Goal: Task Accomplishment & Management: Manage account settings

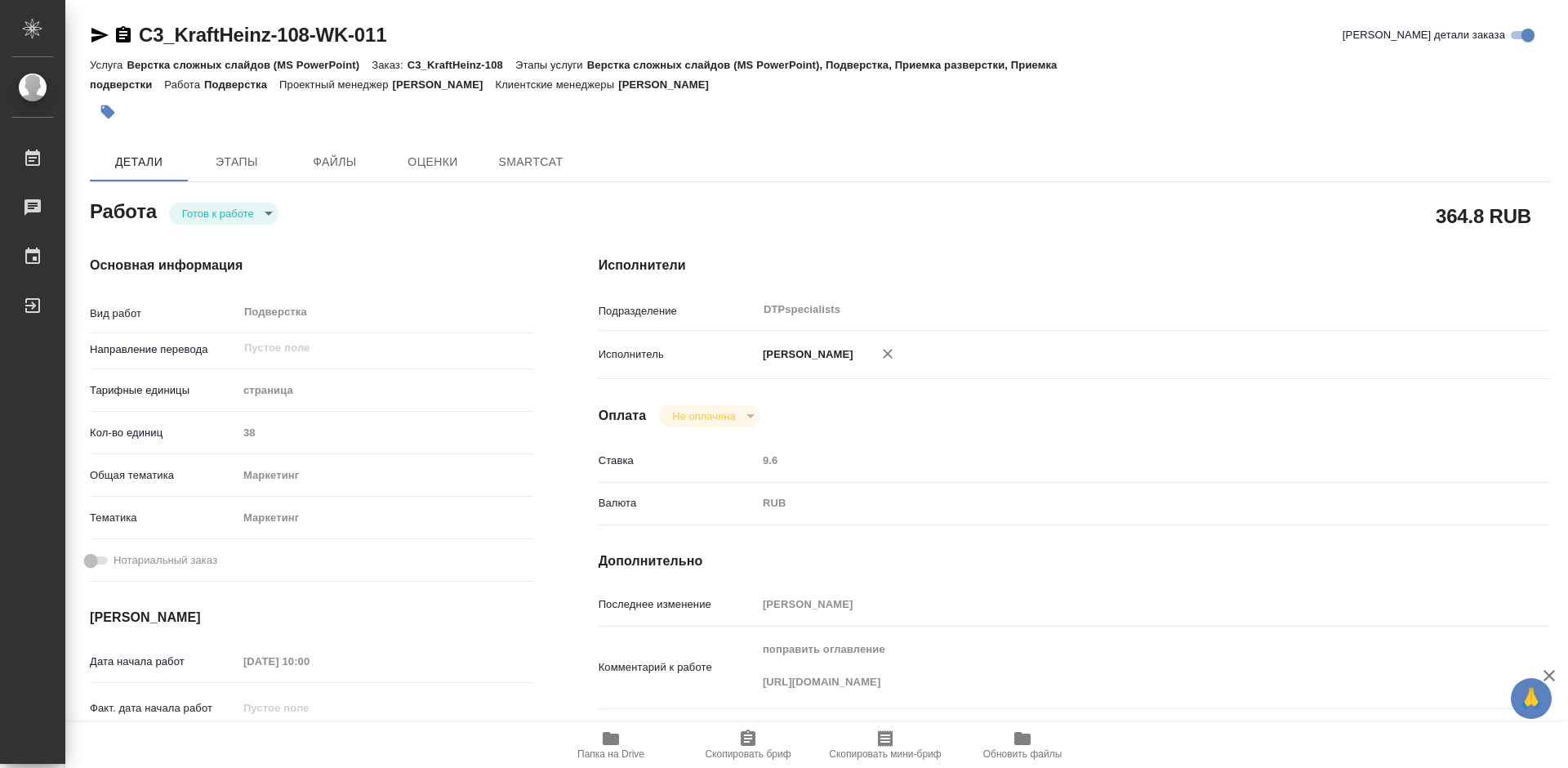
type textarea "x"
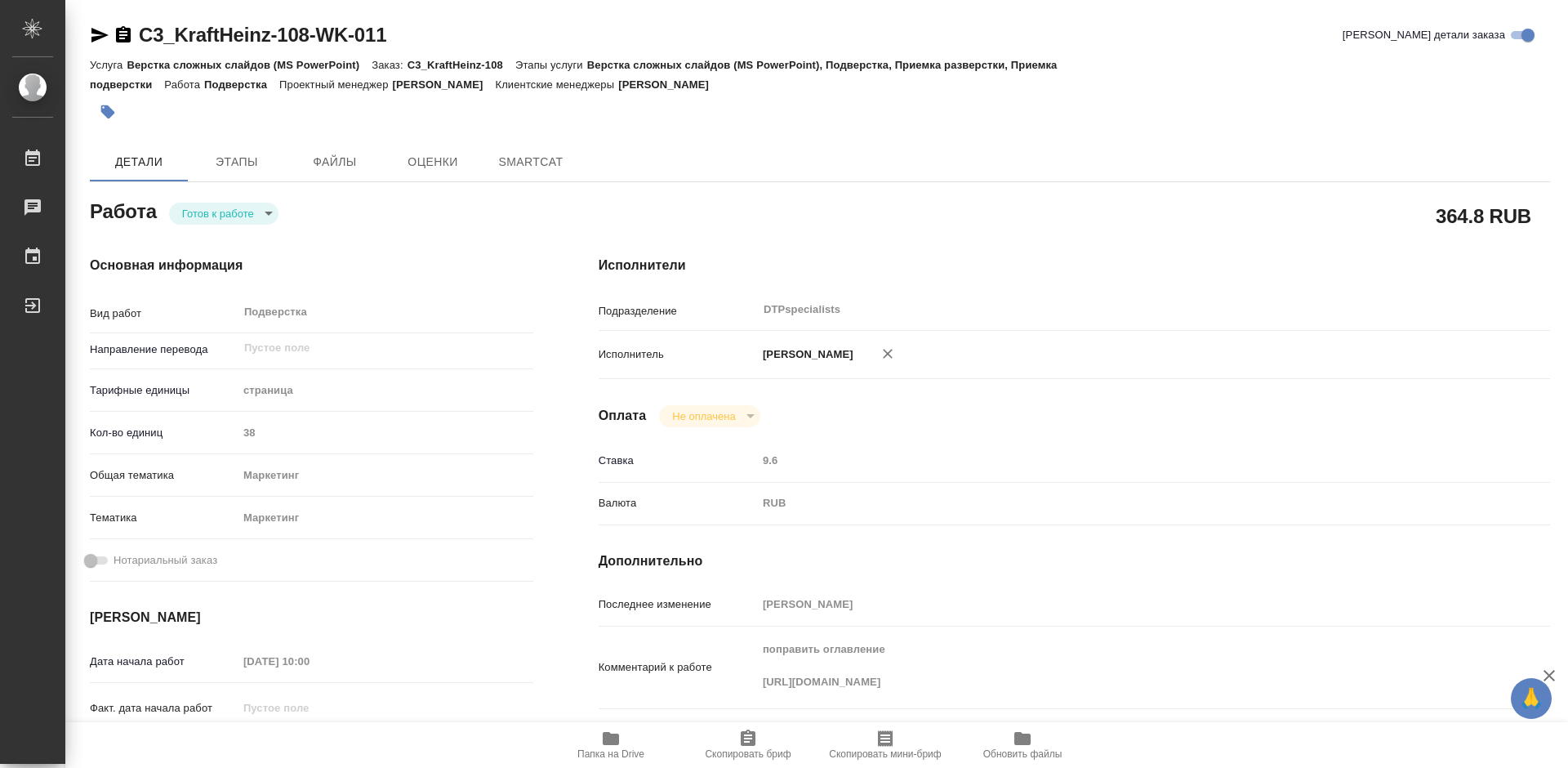
type textarea "x"
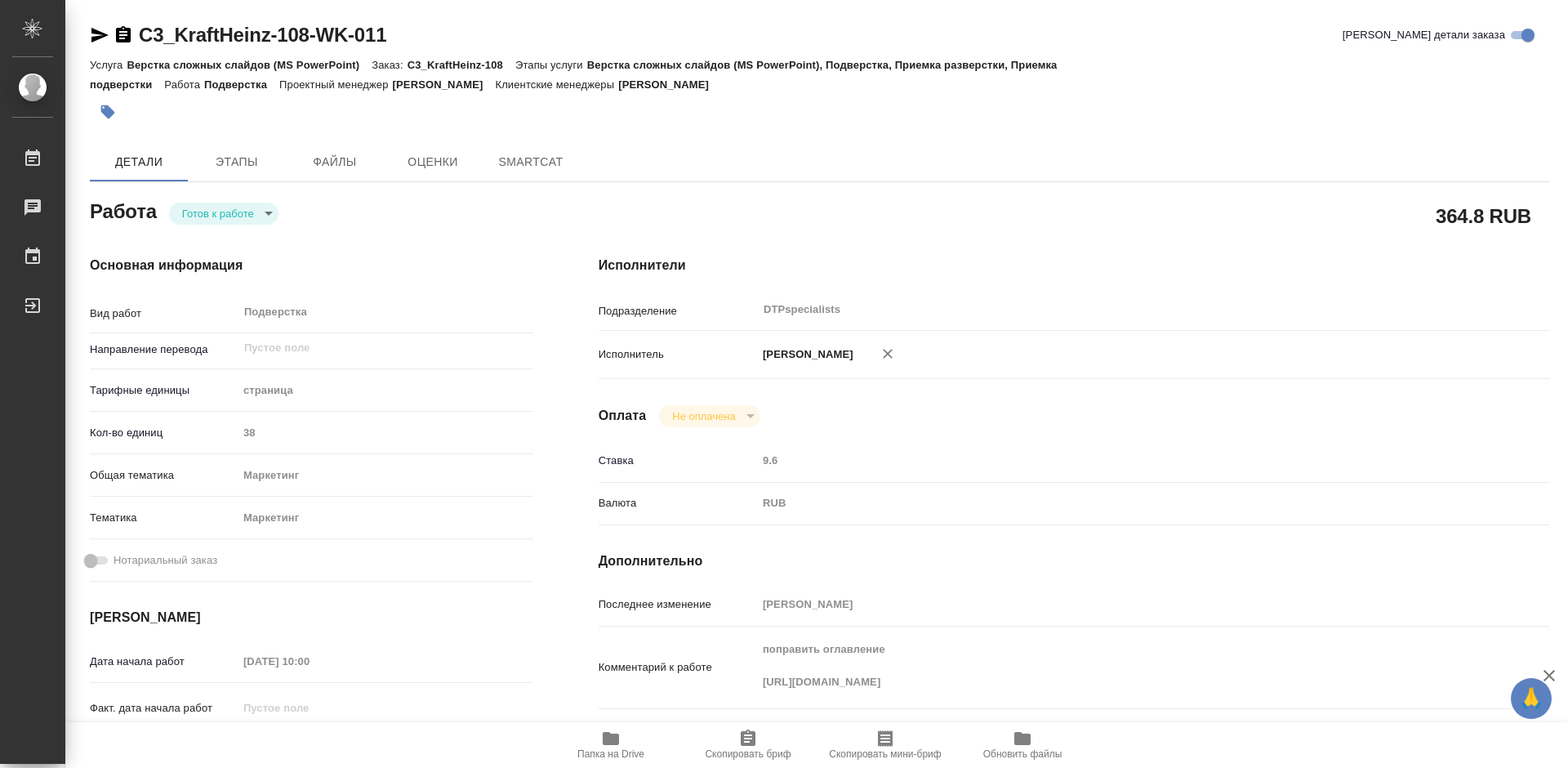
click at [235, 210] on body "🙏 .cls-1 fill:#fff; AWATERA Работы Чаты График Выйти C3_KraftHeinz-108-WK-011 К…" at bounding box center [784, 384] width 1568 height 768
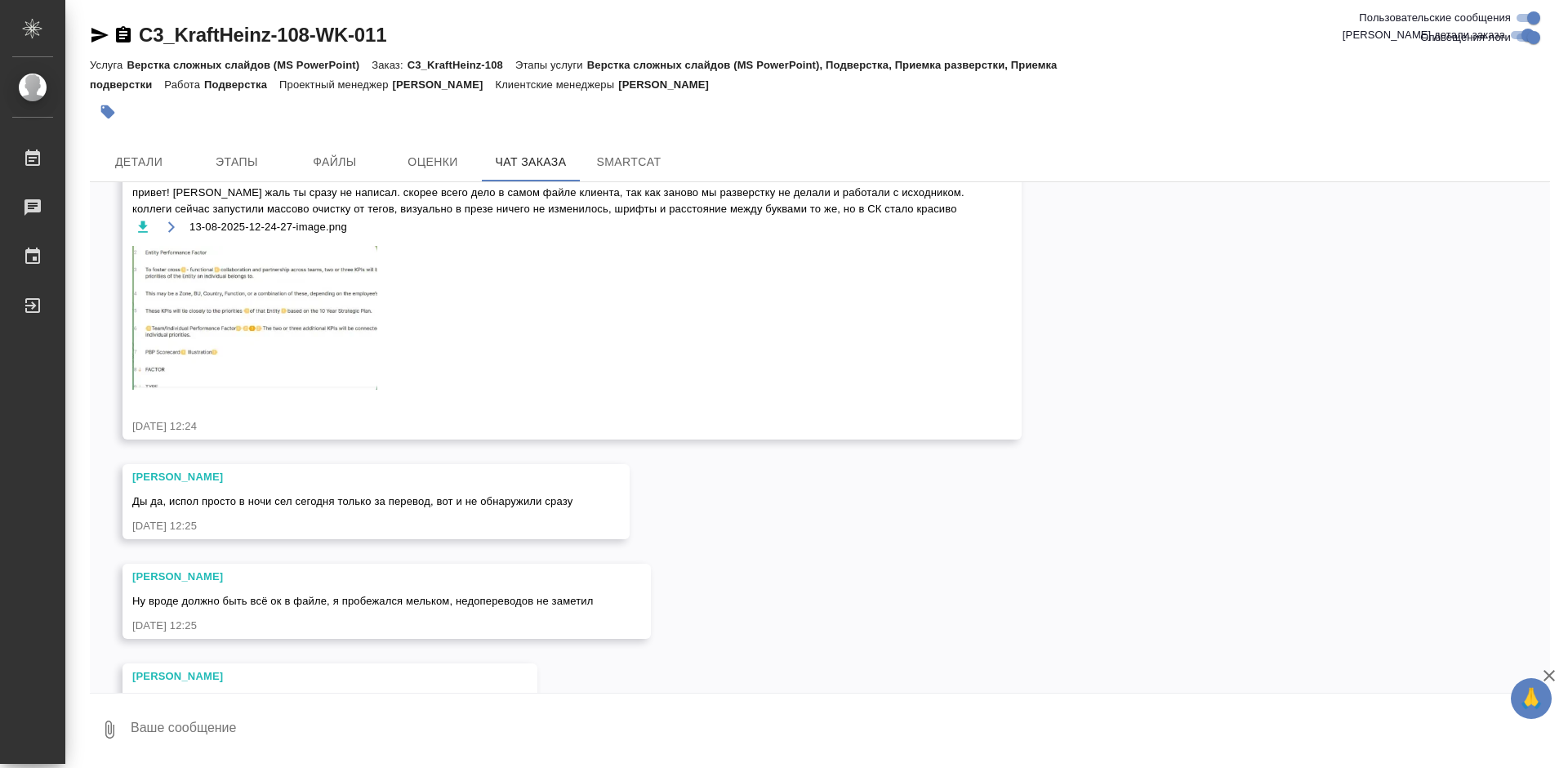
scroll to position [7749, 0]
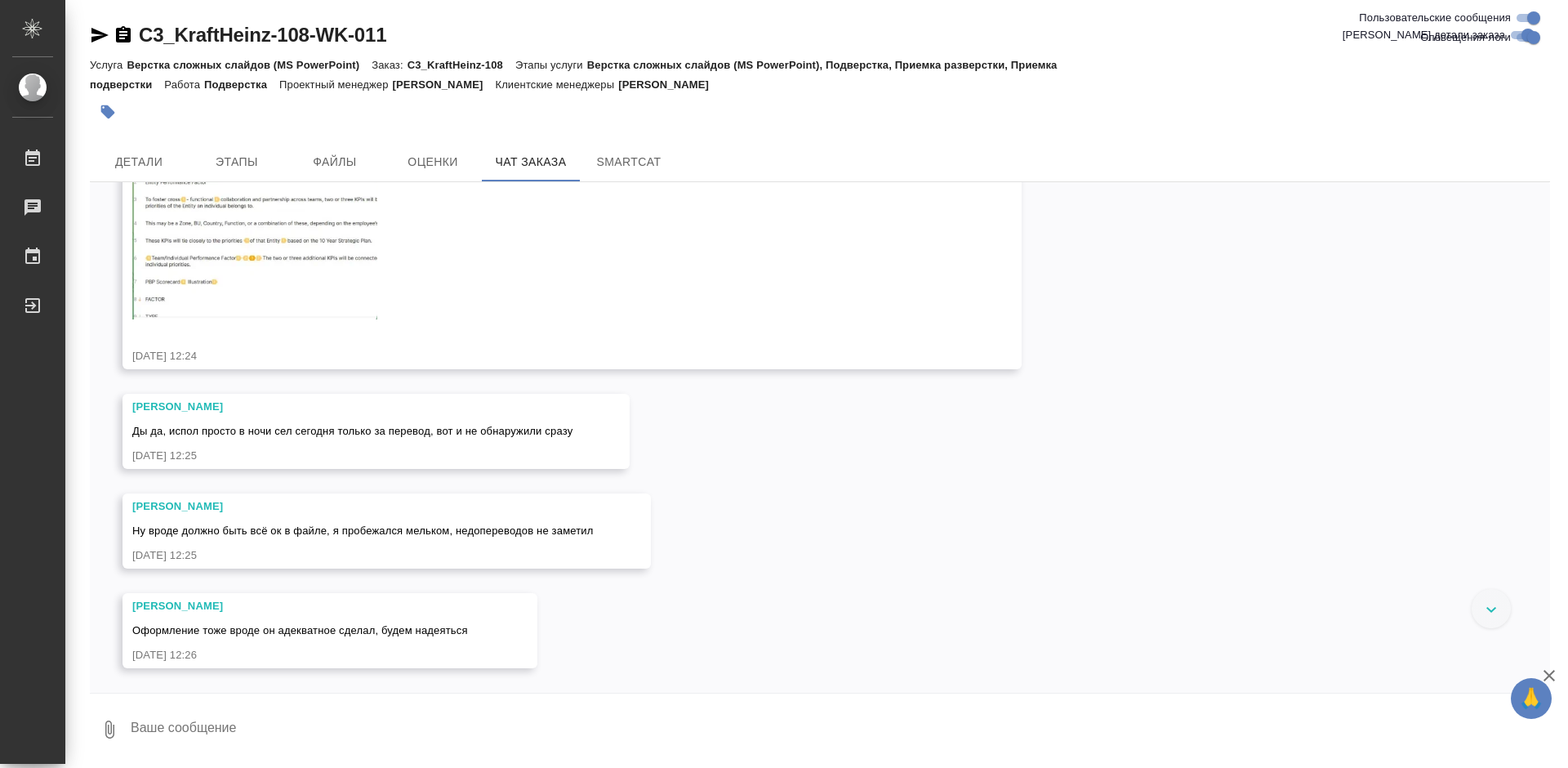
click at [577, 147] on span "привет! блин жаль ты сразу не написал. скорее всего дело в самом файле клиента,…" at bounding box center [548, 131] width 832 height 33
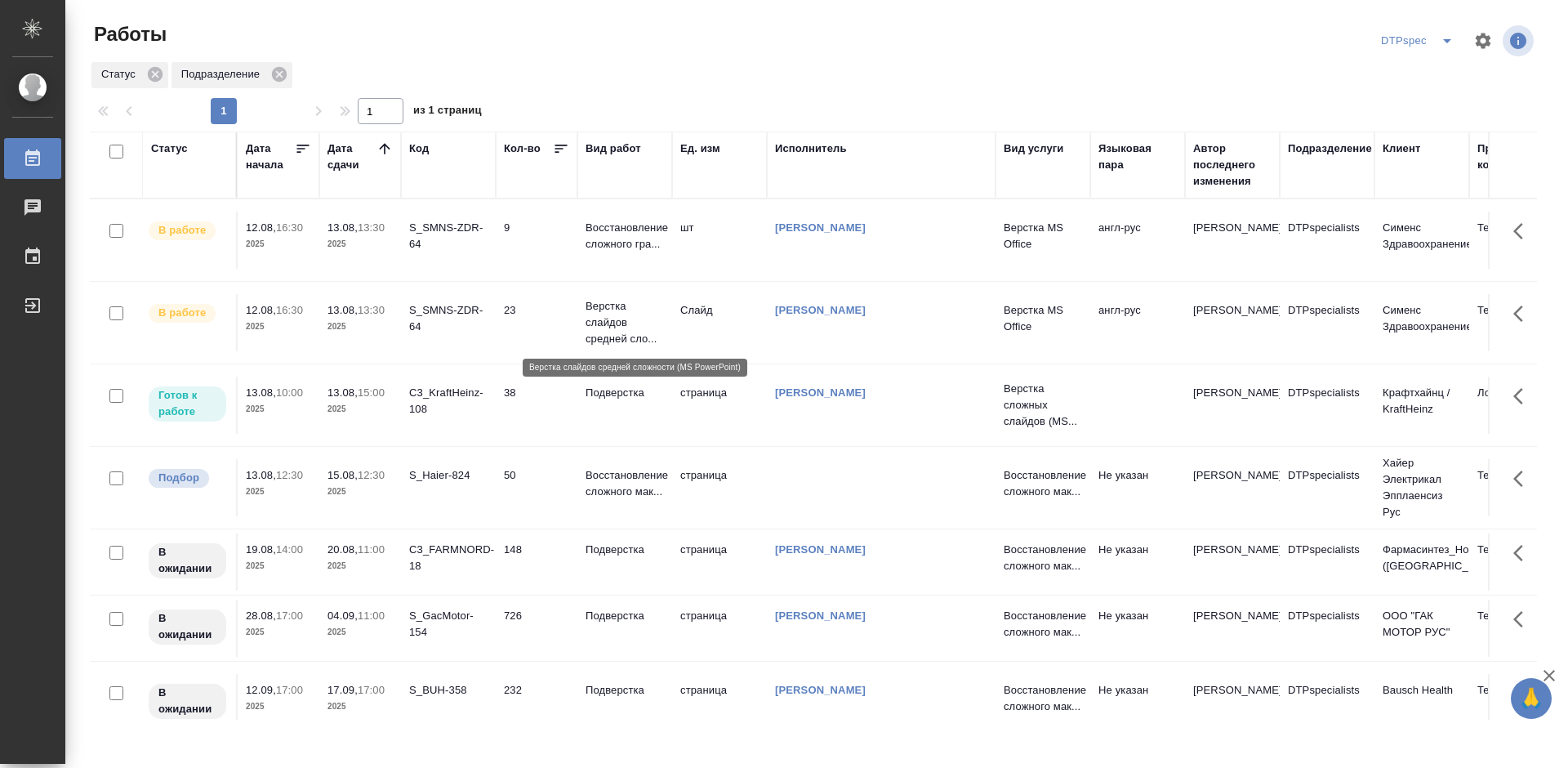
click at [604, 305] on p "Верстка слайдов средней сло..." at bounding box center [625, 323] width 78 height 49
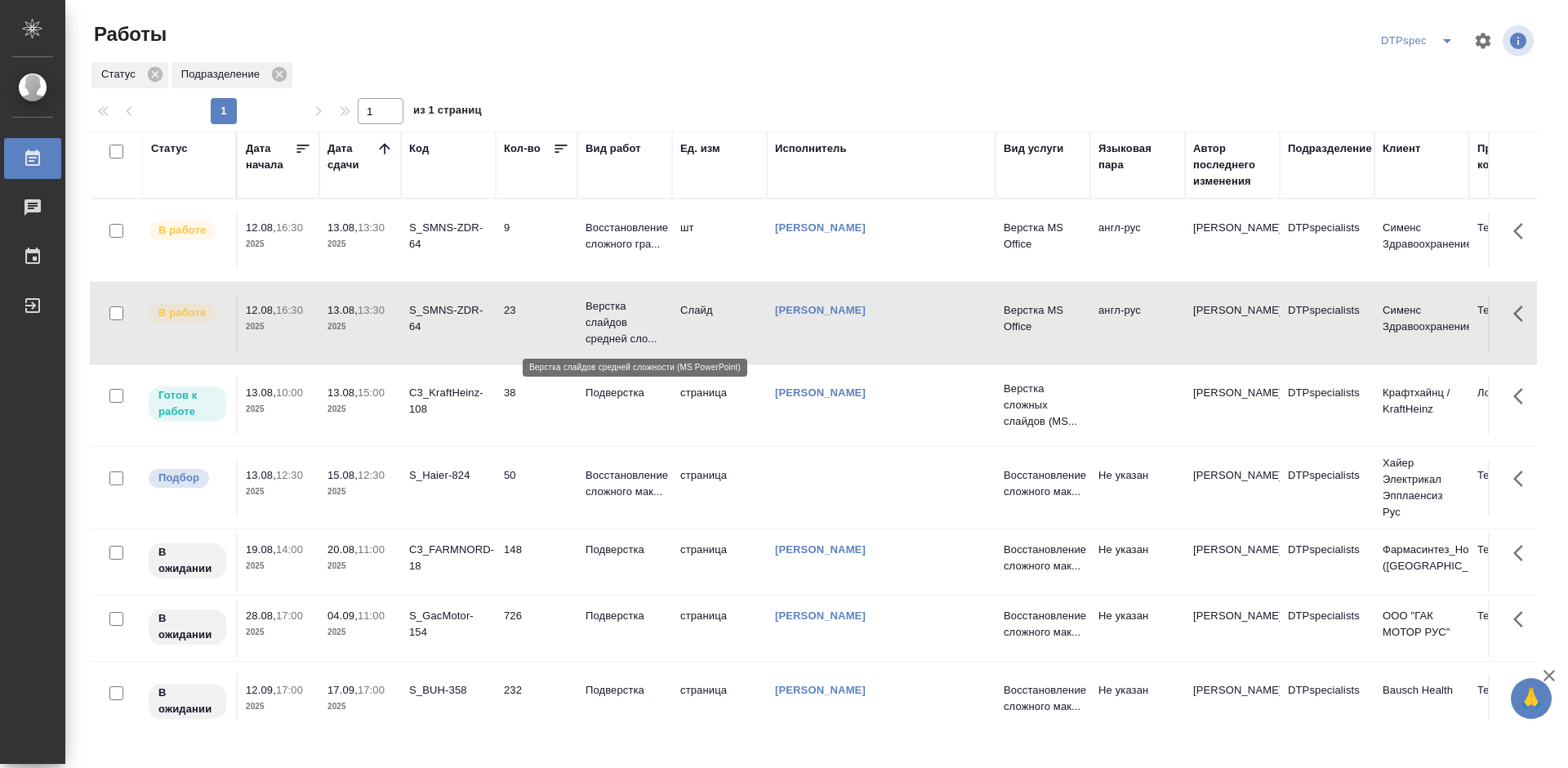
click at [604, 305] on p "Верстка слайдов средней сло..." at bounding box center [625, 323] width 78 height 49
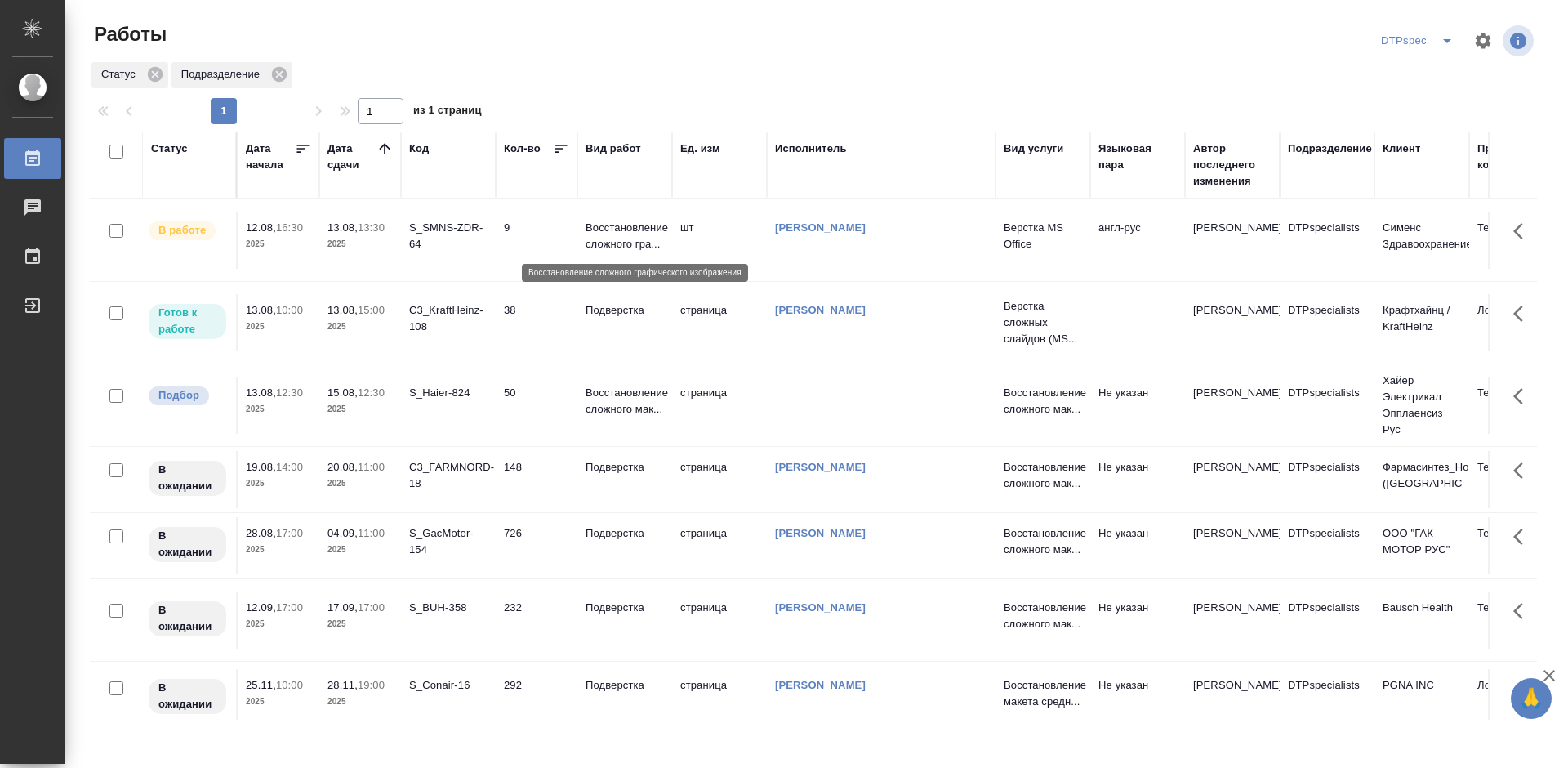
click at [615, 235] on p "Восстановление сложного гра..." at bounding box center [625, 235] width 78 height 33
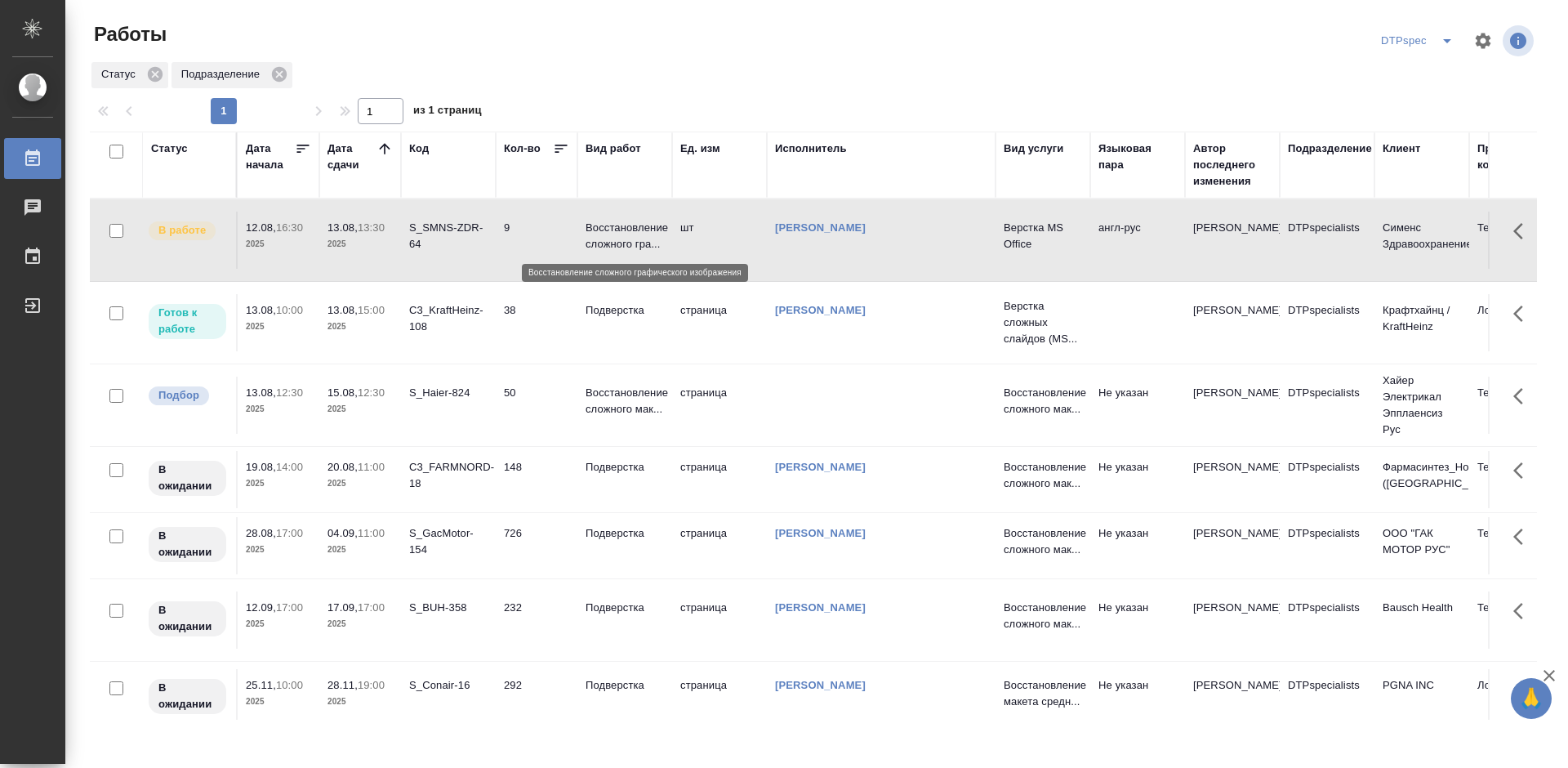
click at [615, 231] on p "Восстановление сложного гра..." at bounding box center [625, 235] width 78 height 33
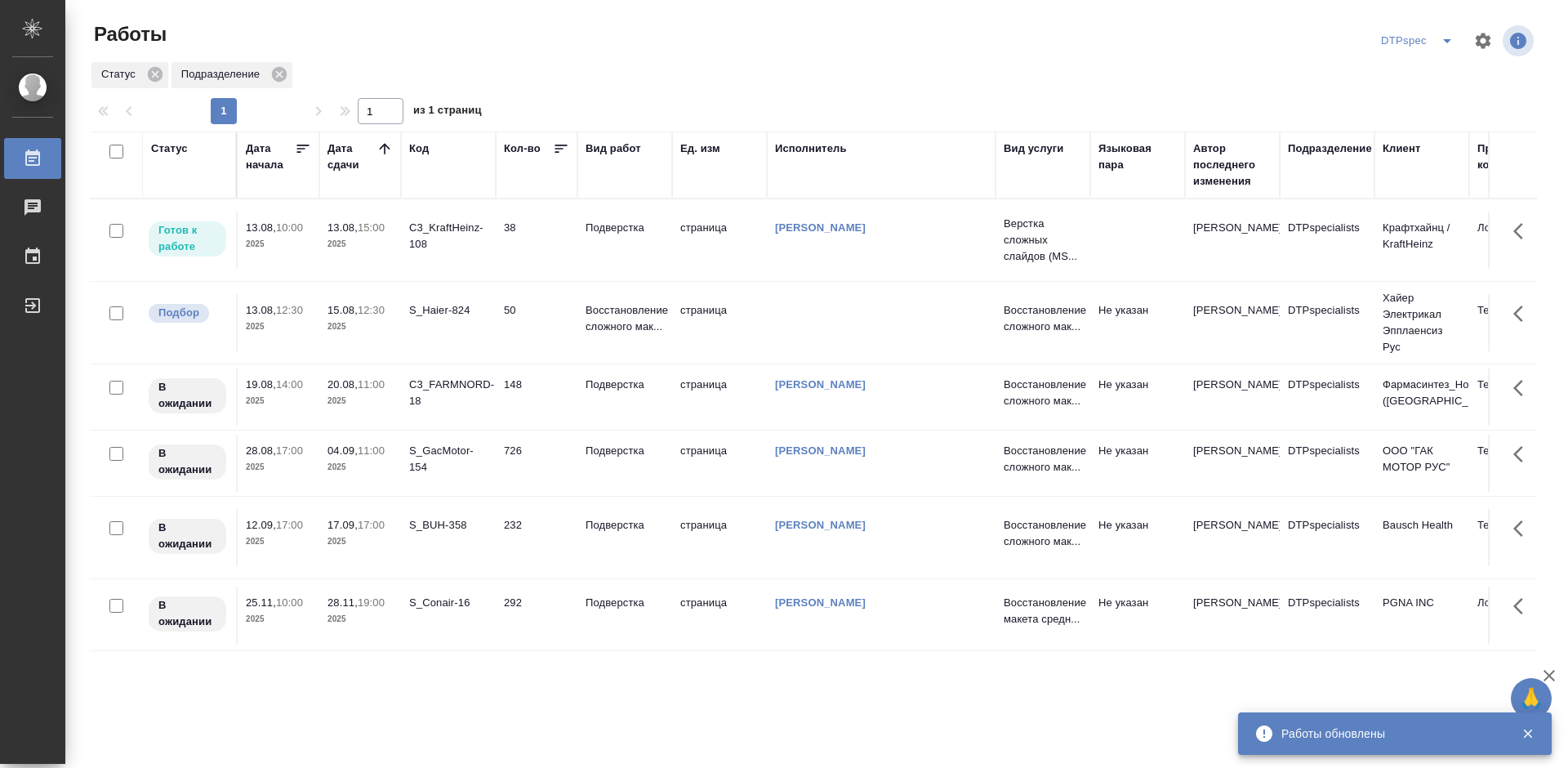
click at [442, 223] on div "C3_KraftHeinz-108" at bounding box center [449, 235] width 78 height 33
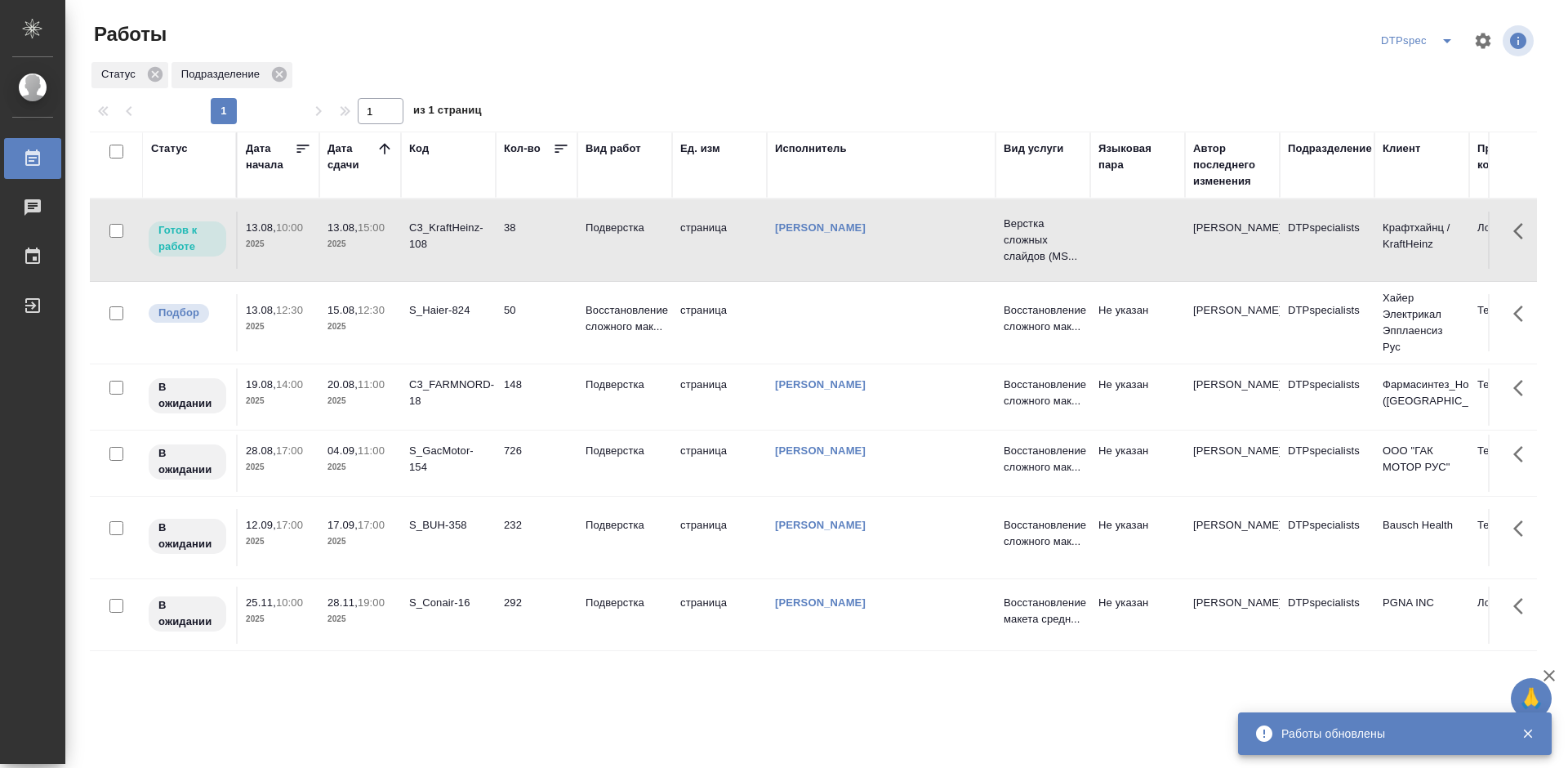
click at [442, 223] on div "C3_KraftHeinz-108" at bounding box center [449, 235] width 78 height 33
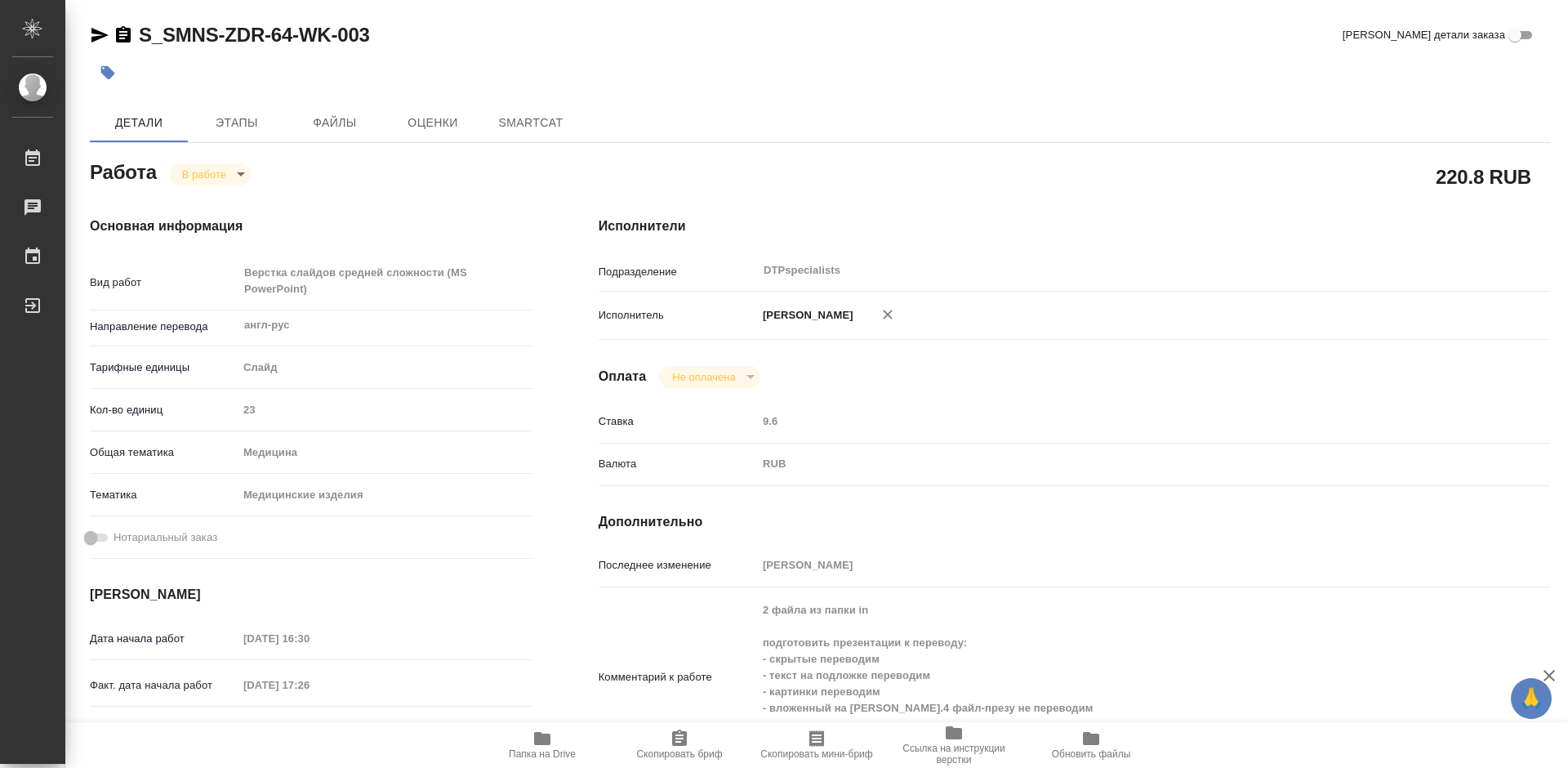
type textarea "x"
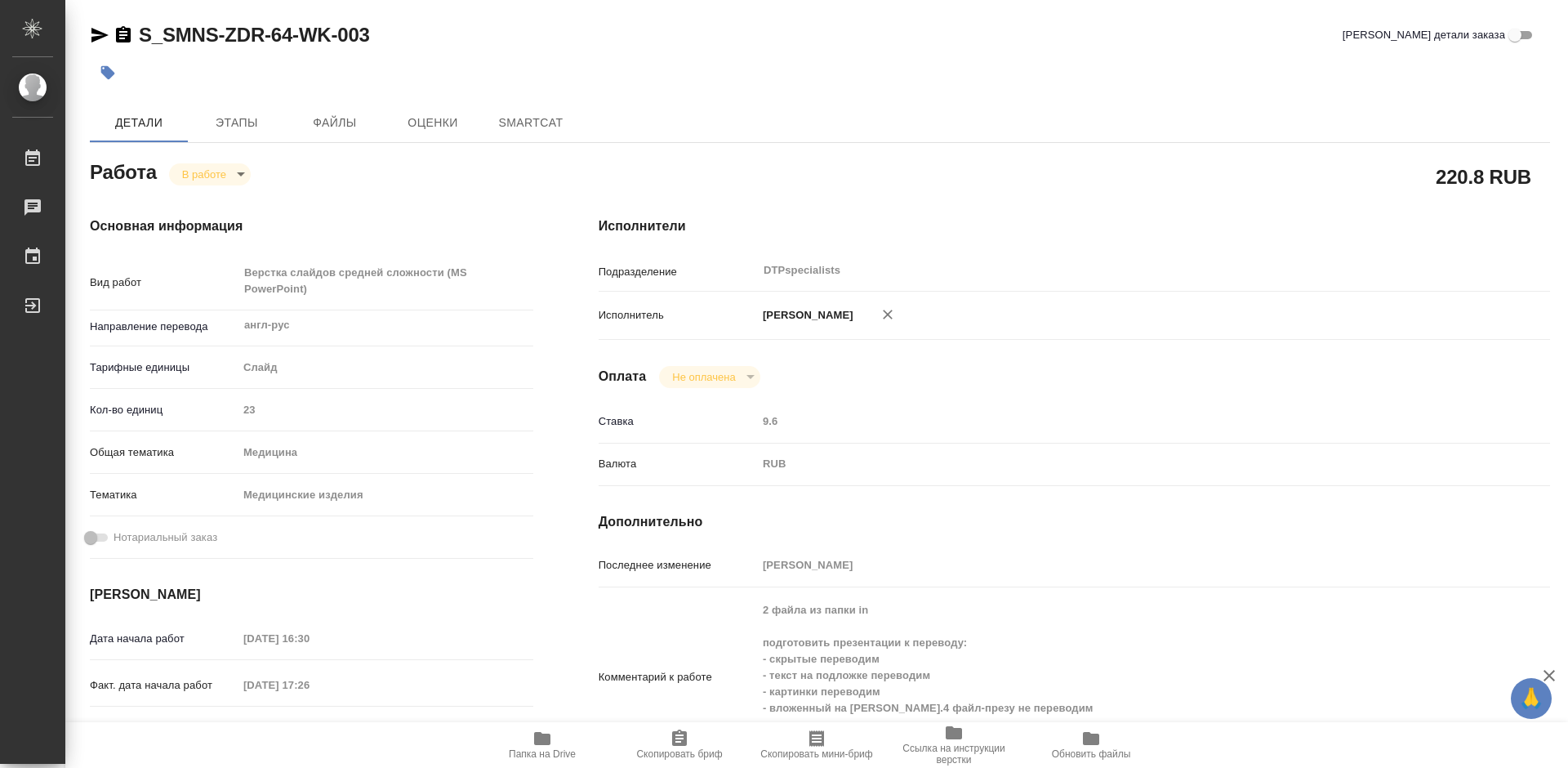
type textarea "x"
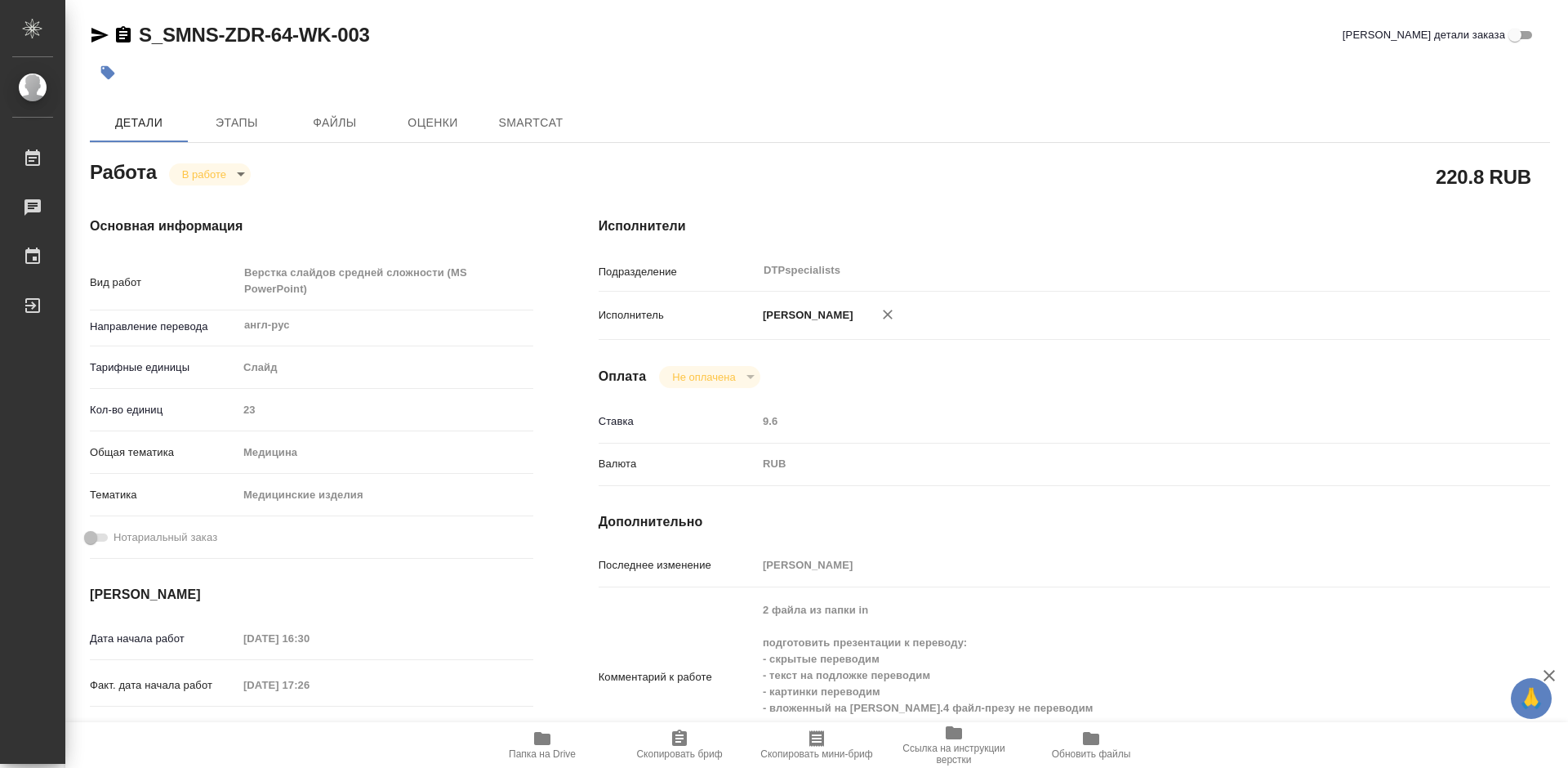
type textarea "x"
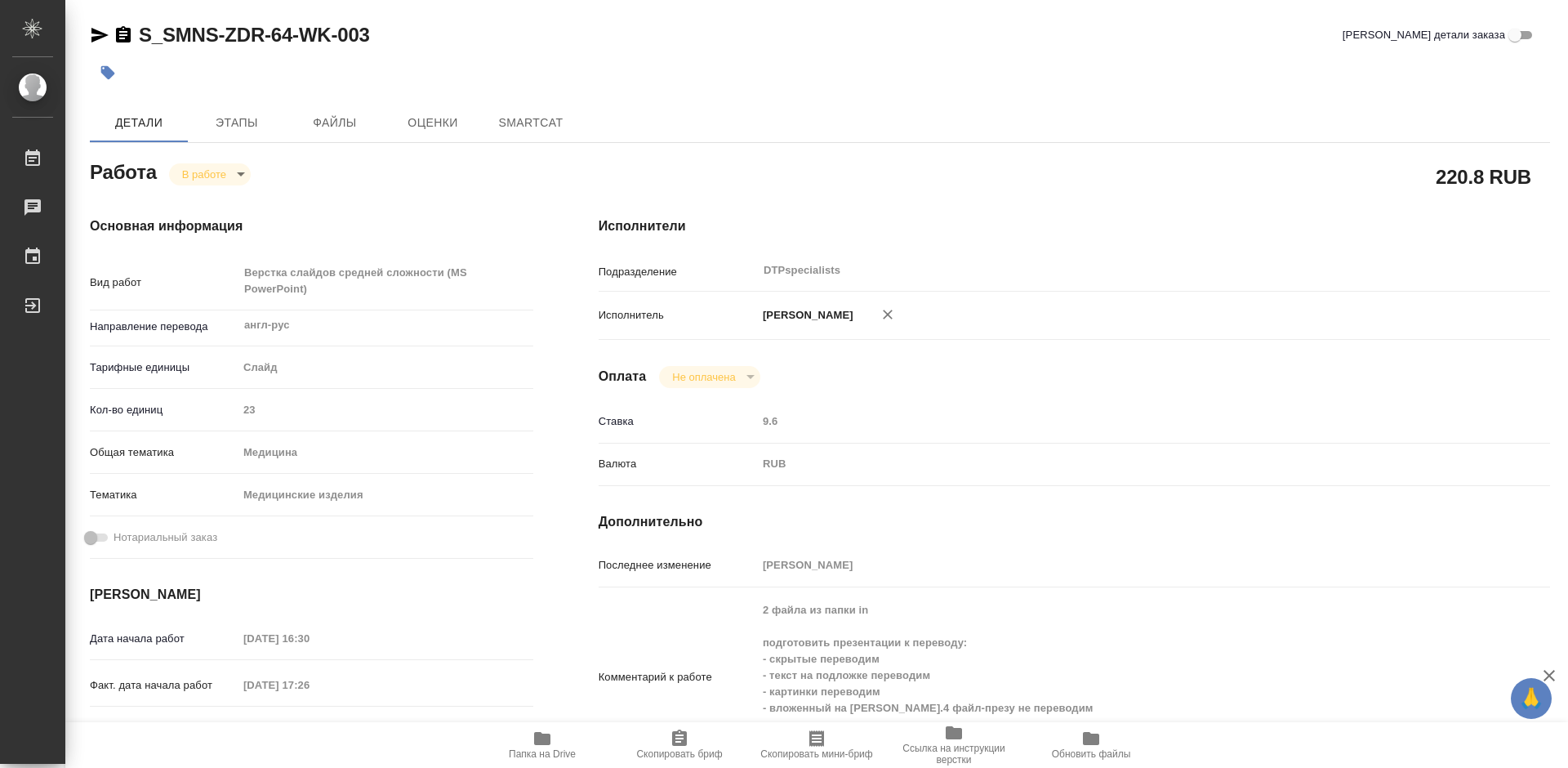
type textarea "x"
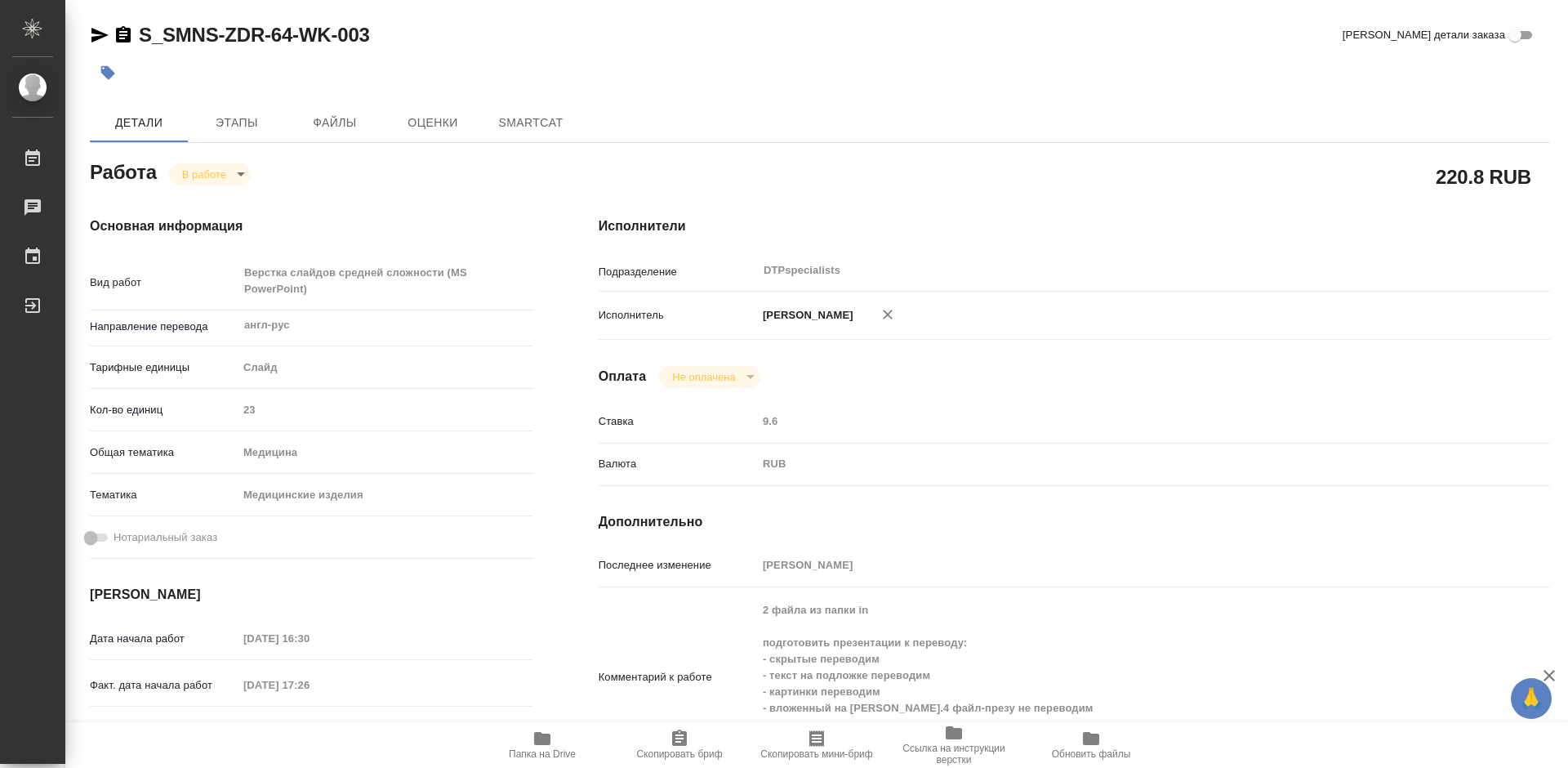
type textarea "x"
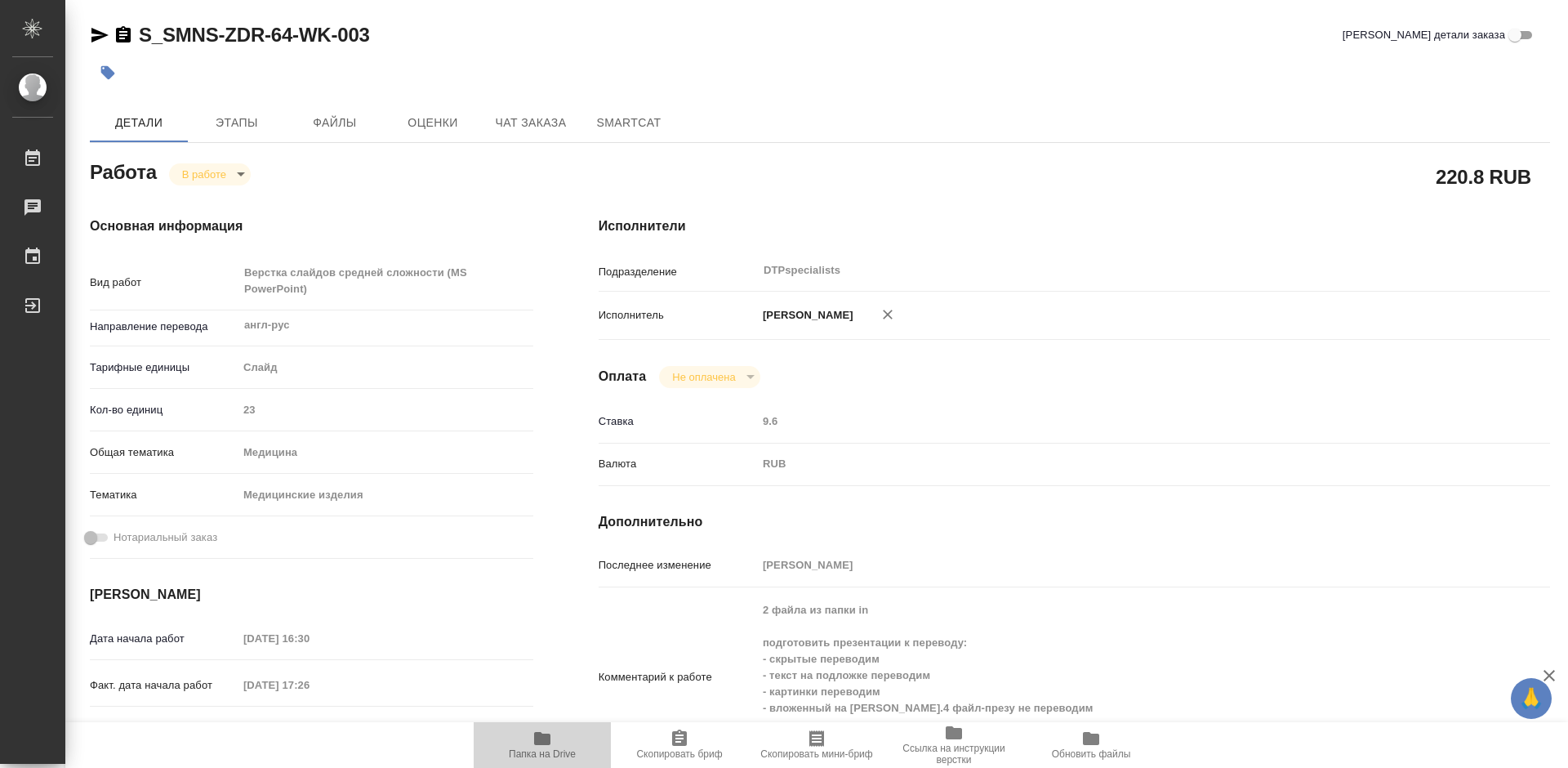
type textarea "x"
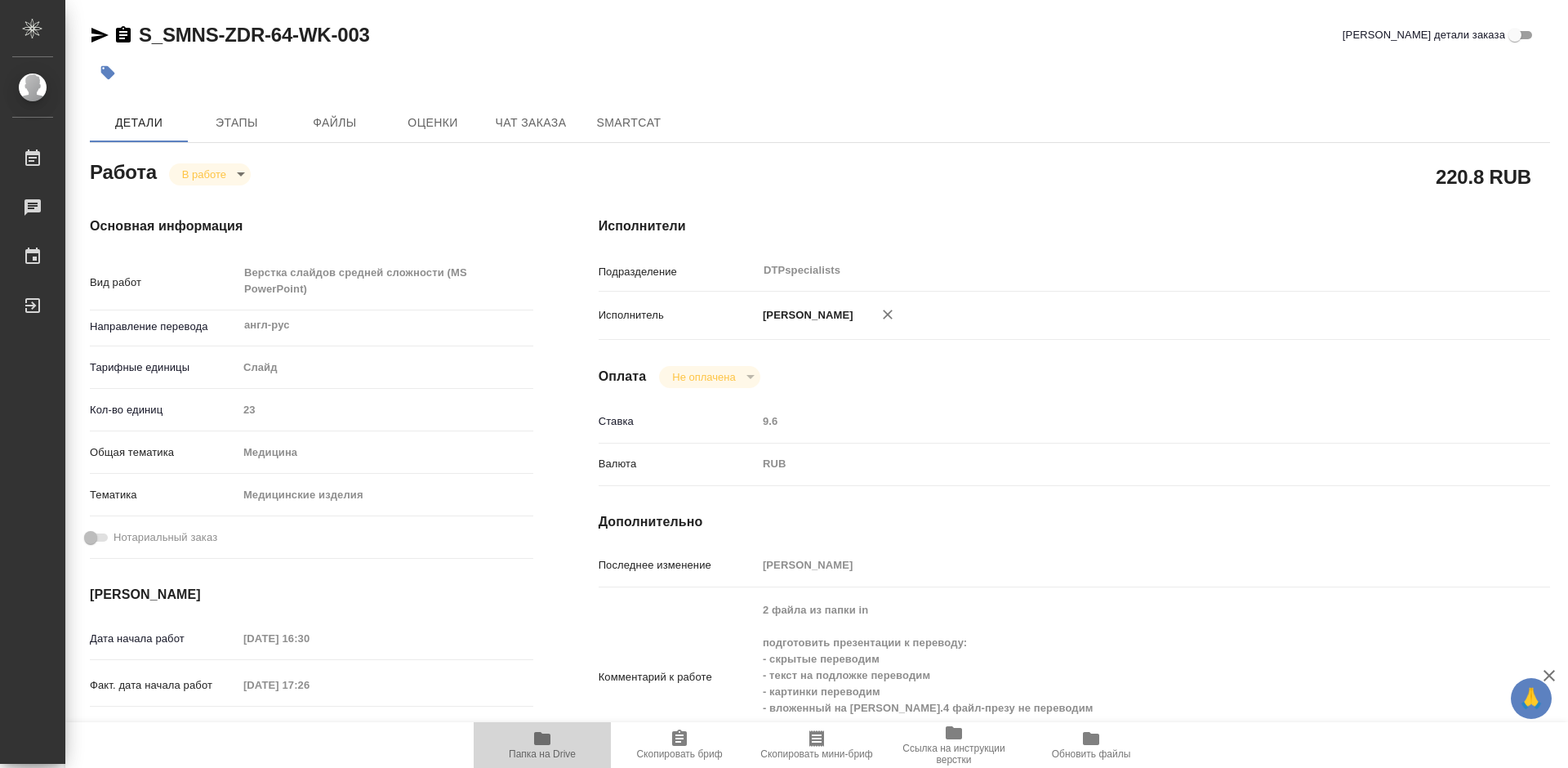
click at [538, 747] on icon "button" at bounding box center [542, 738] width 20 height 20
type textarea "x"
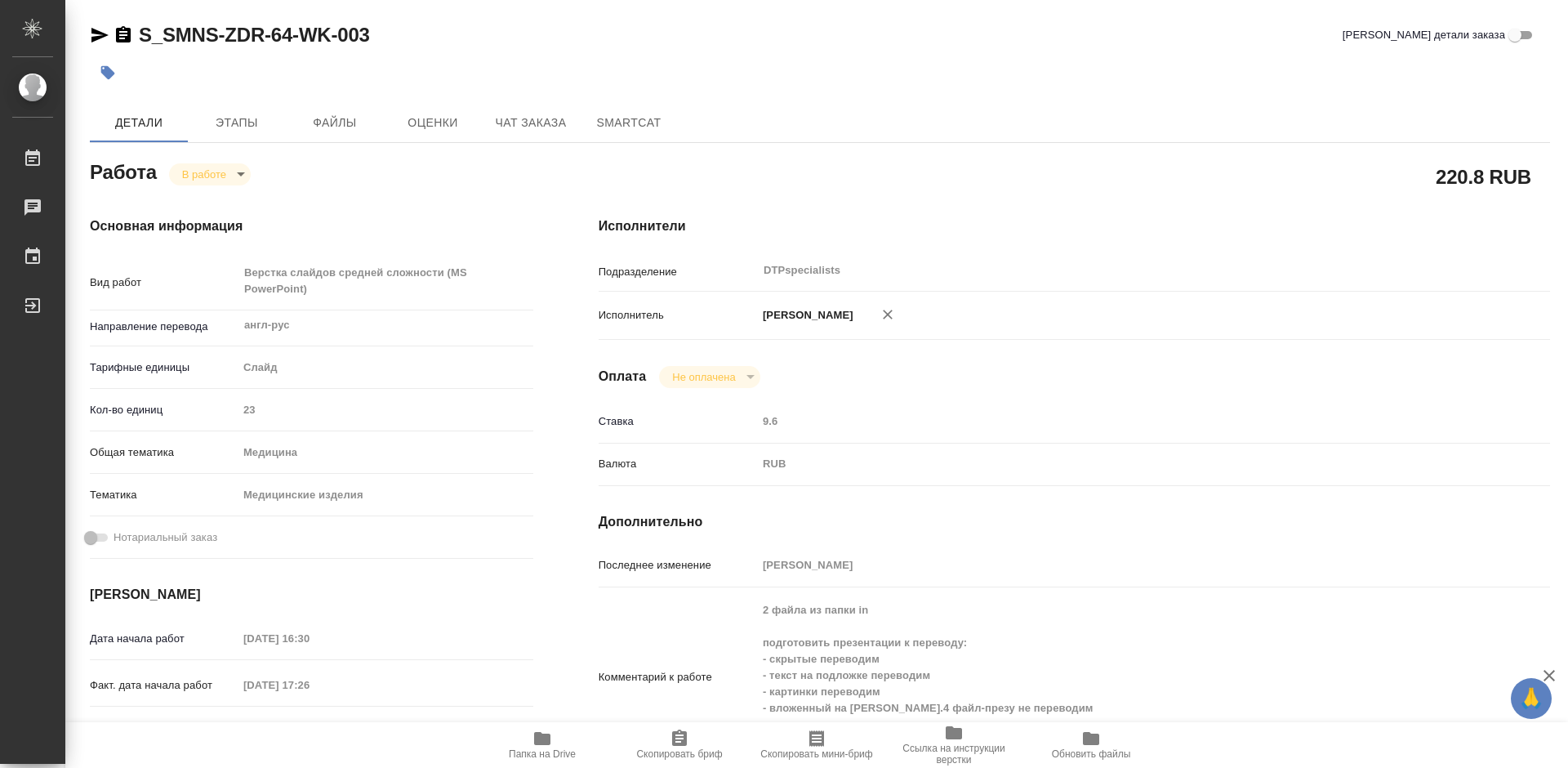
type textarea "x"
click at [97, 40] on icon "button" at bounding box center [100, 35] width 17 height 15
click at [531, 739] on span "Папка на Drive" at bounding box center [542, 744] width 118 height 31
click at [200, 175] on body "🙏 .cls-1 fill:#fff; AWATERA Работы 0 Чаты График Выйти S_SMNS-ZDR-64-WK-003 Кра…" at bounding box center [784, 384] width 1568 height 768
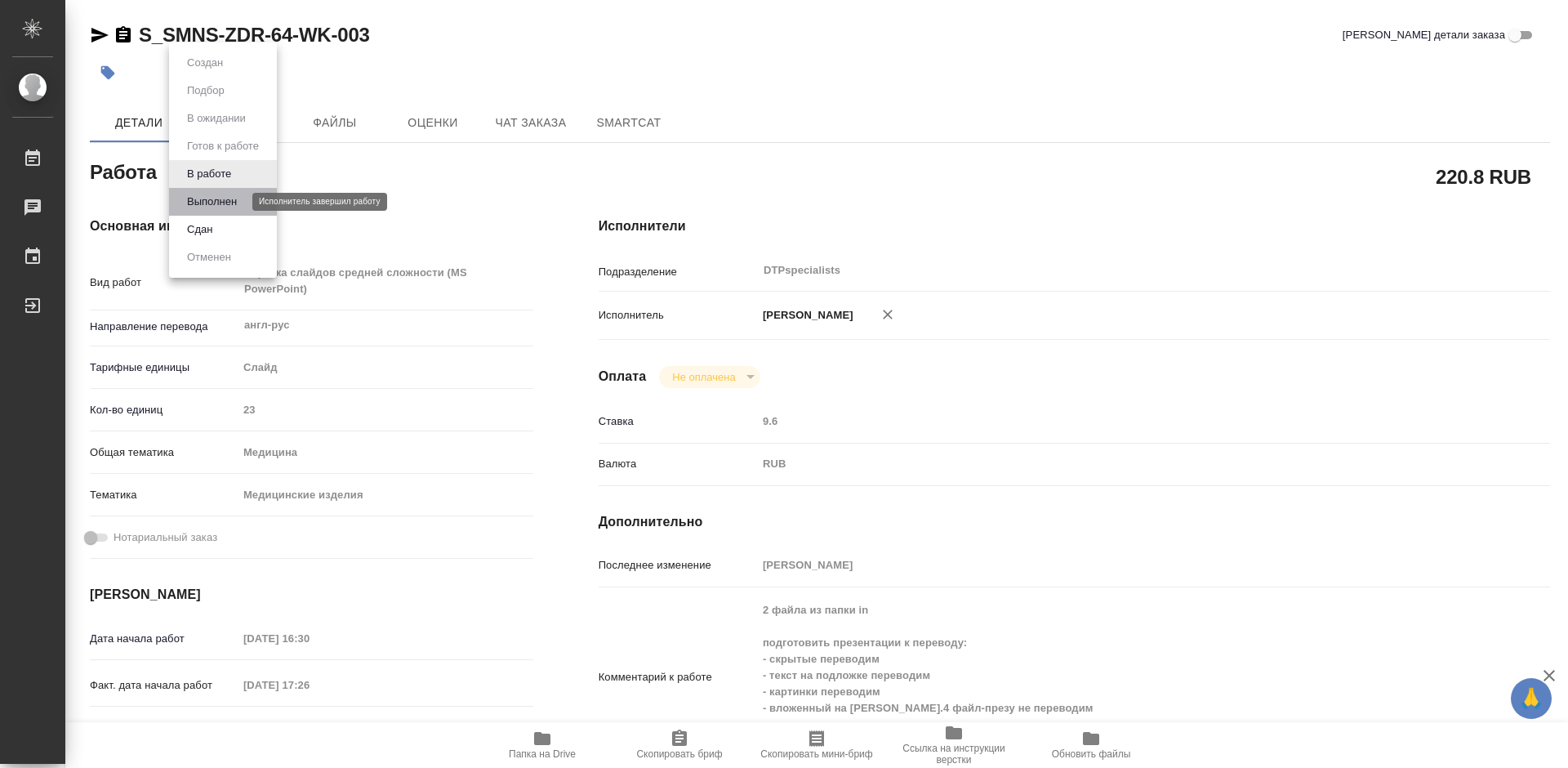
click at [202, 203] on button "Выполнен" at bounding box center [212, 202] width 60 height 18
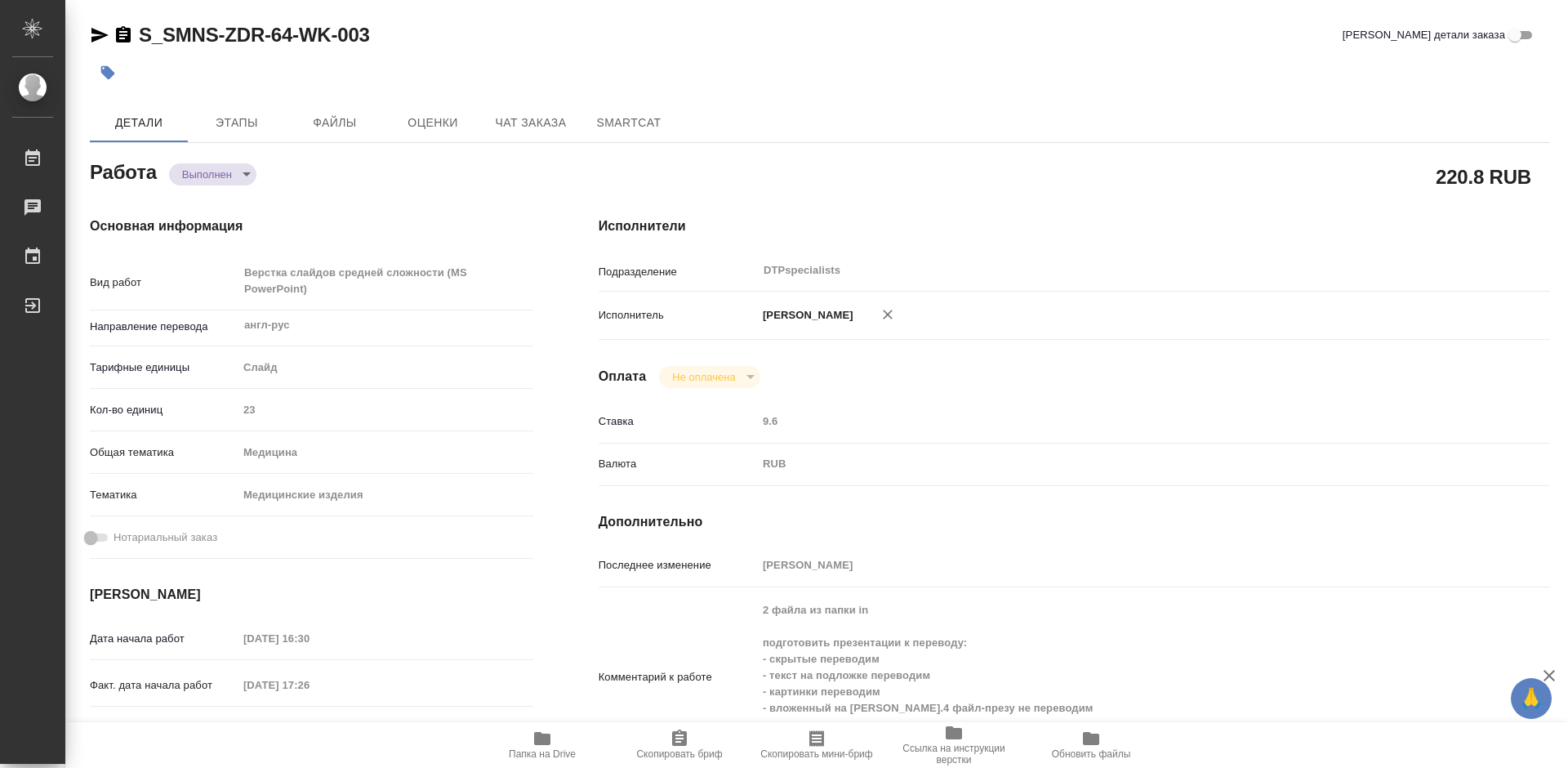
type textarea "x"
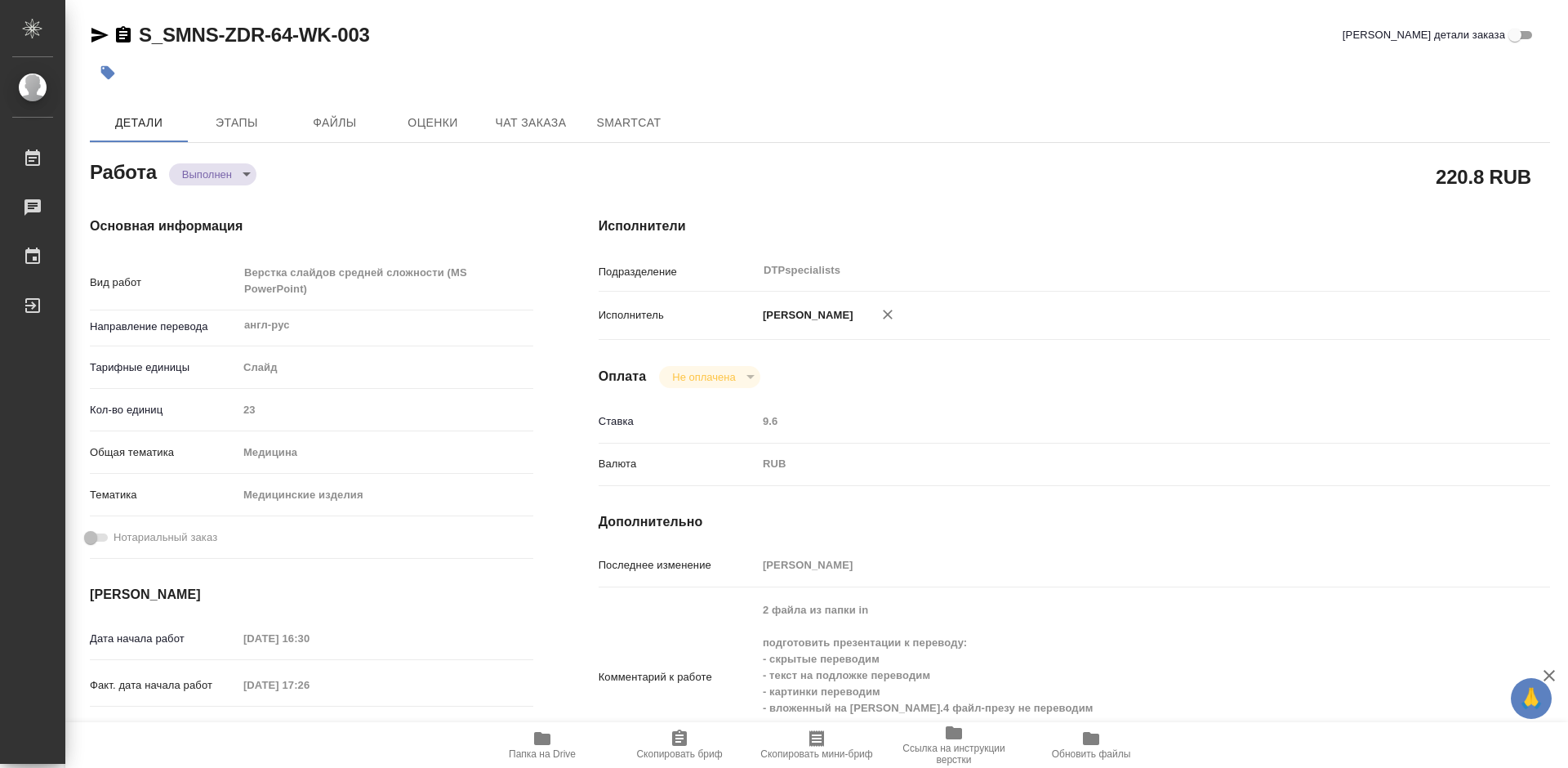
type textarea "x"
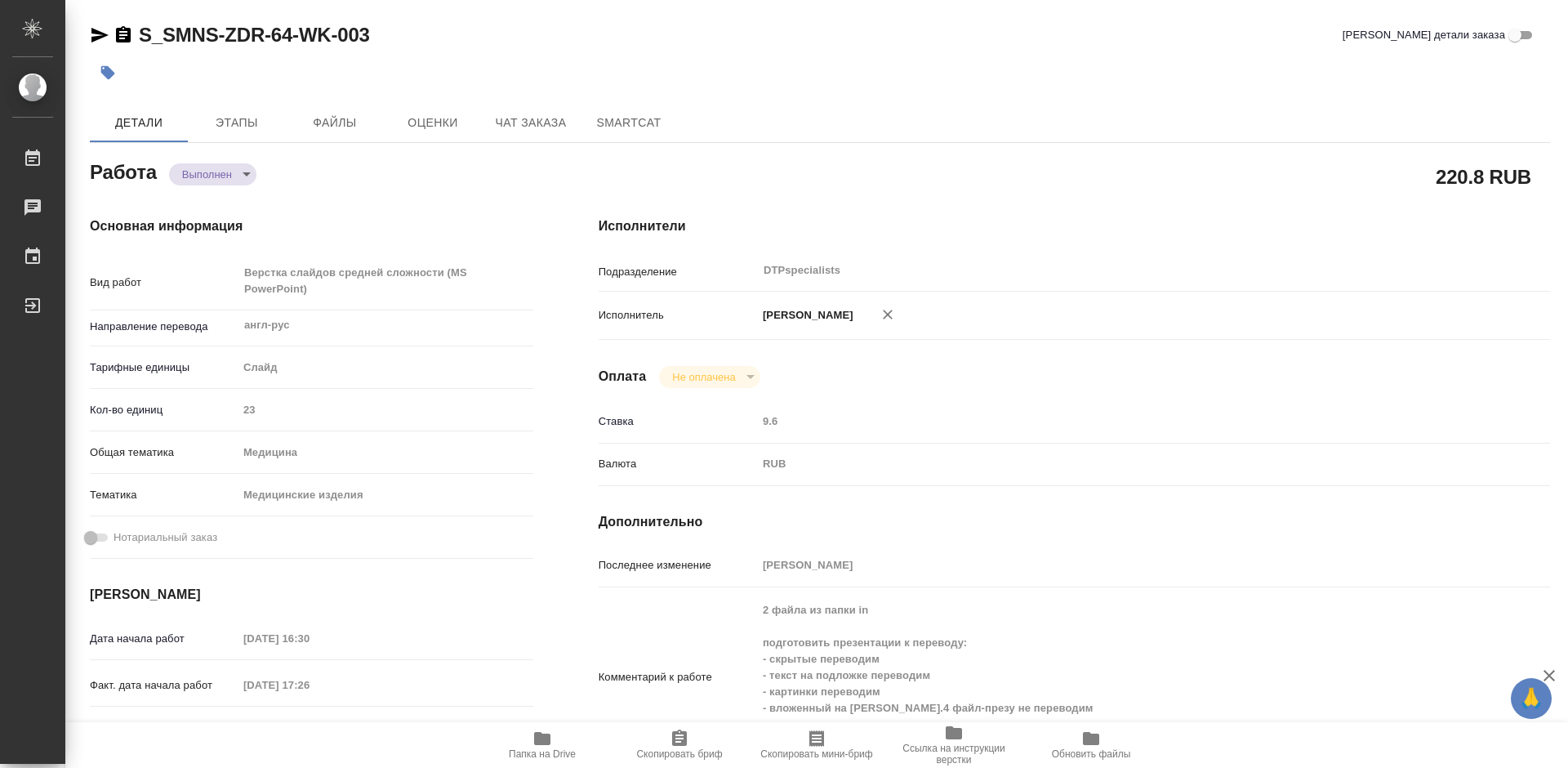
type textarea "x"
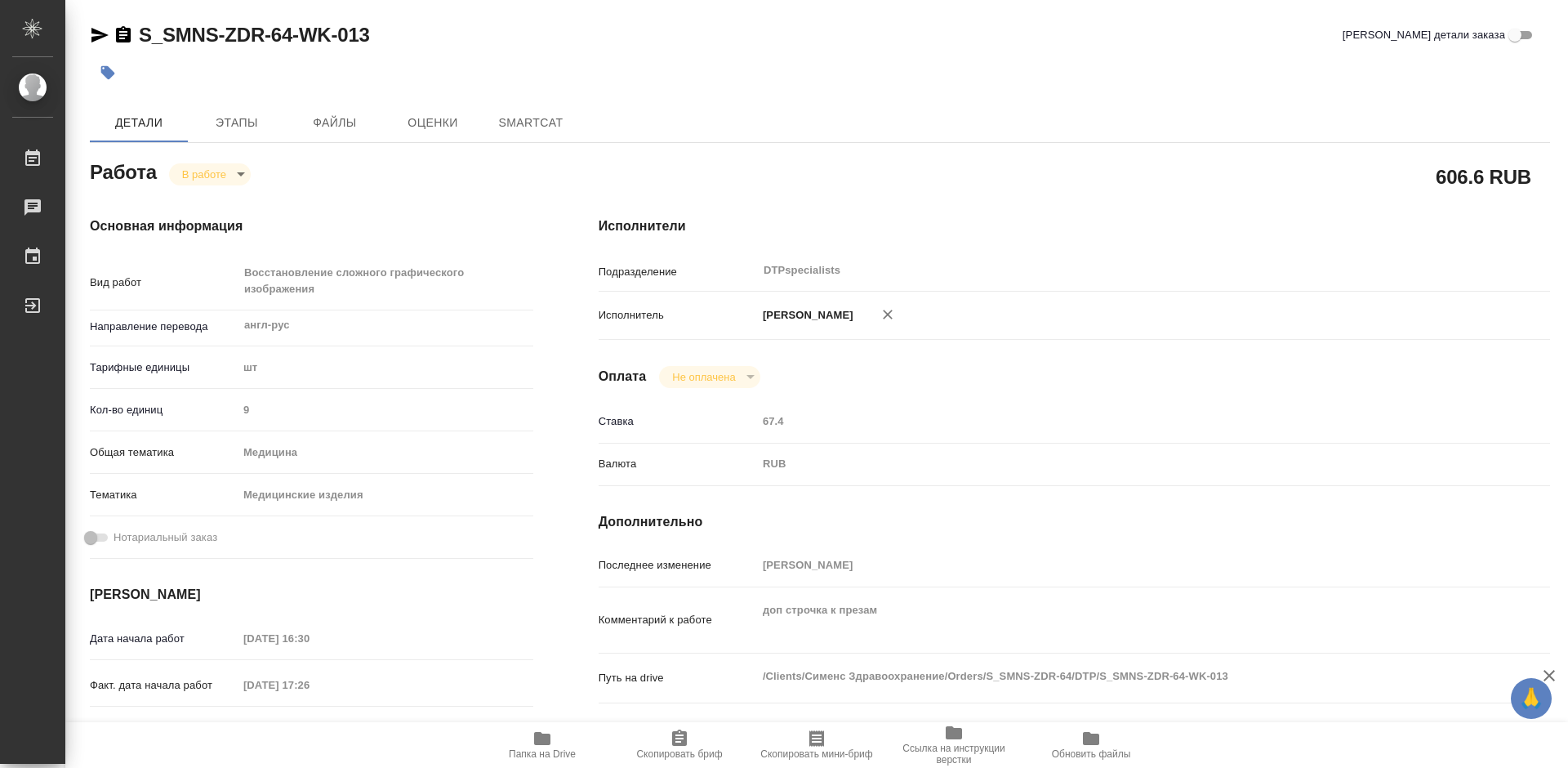
type textarea "x"
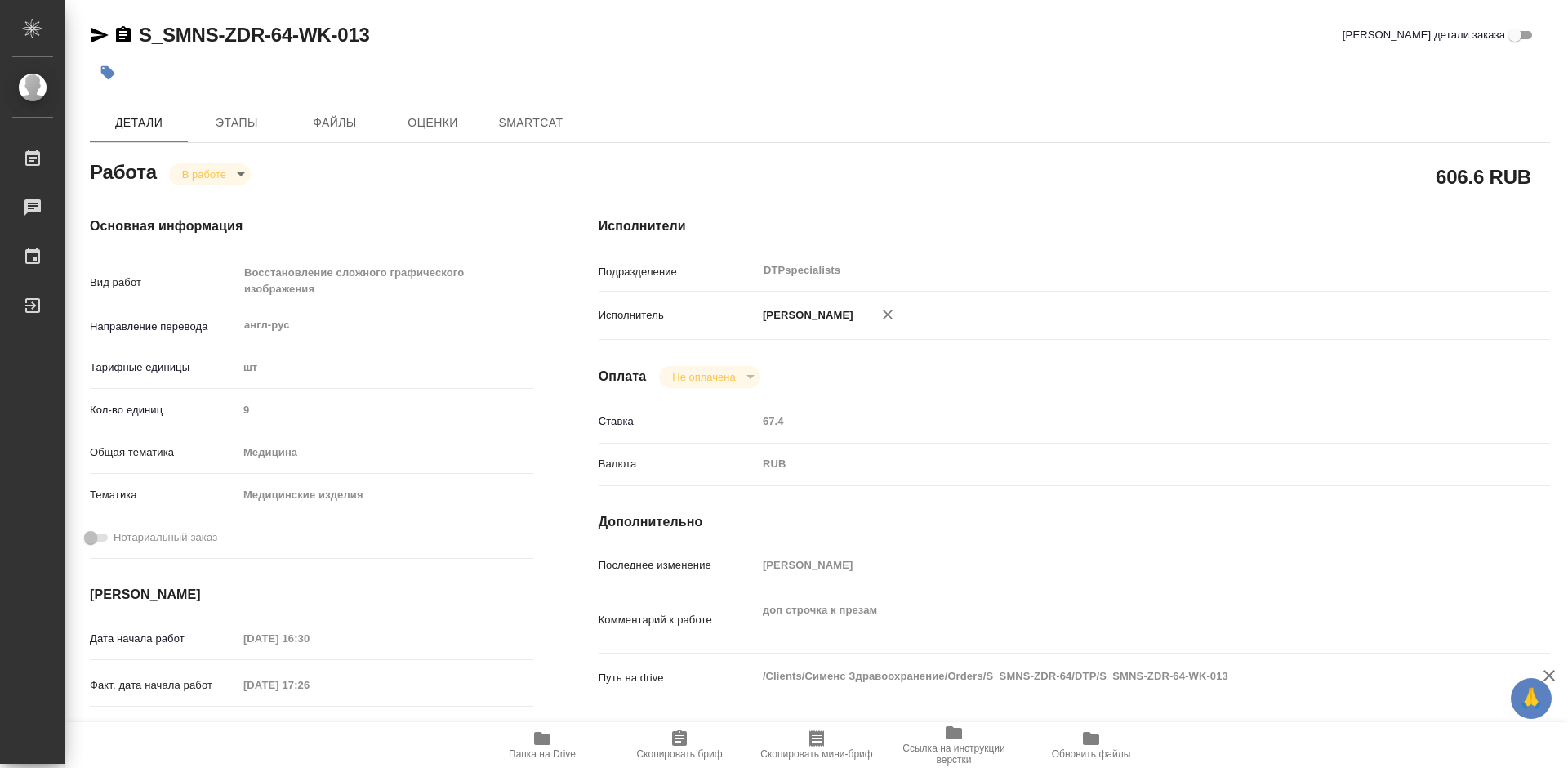
type textarea "x"
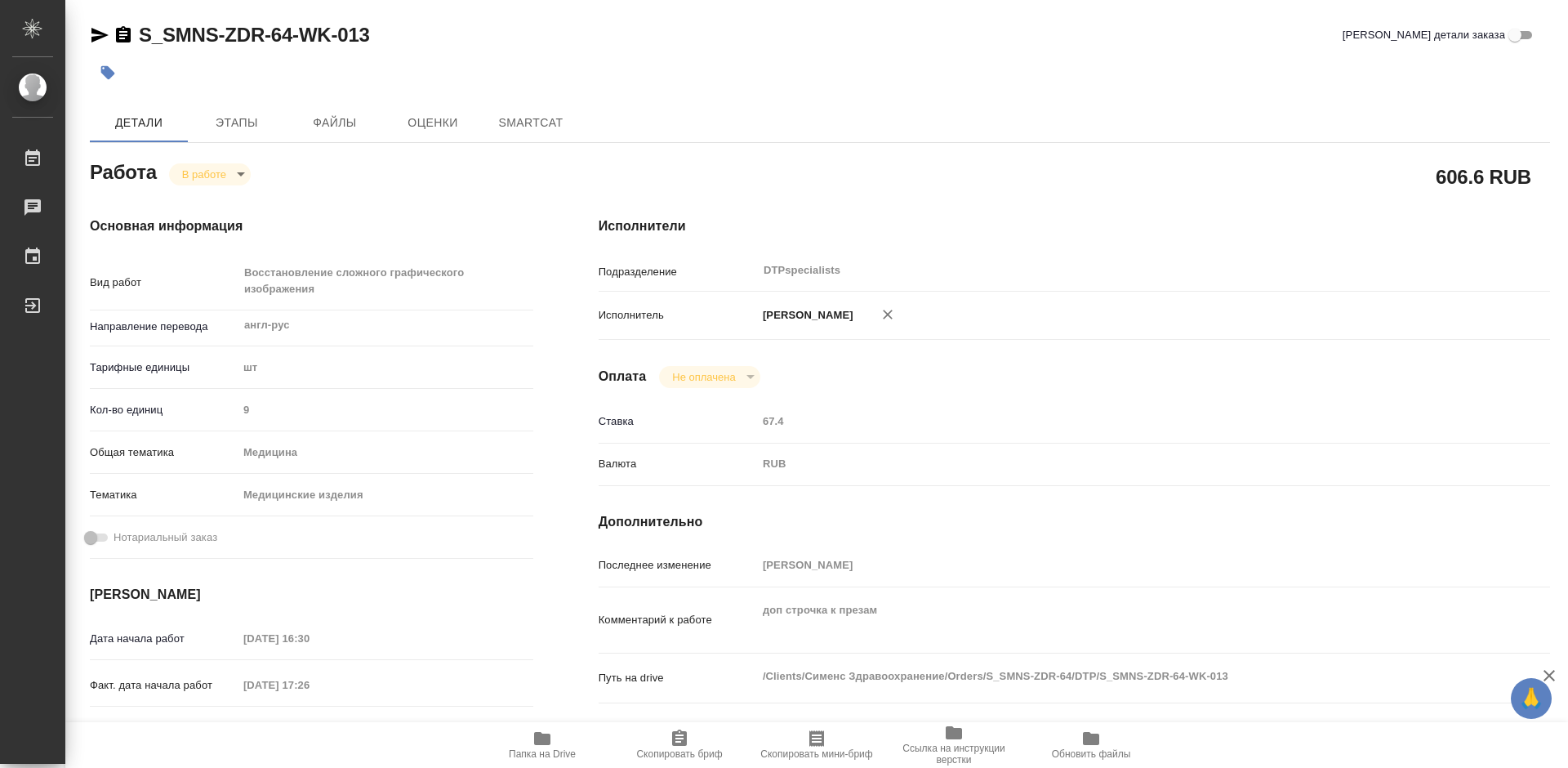
type textarea "x"
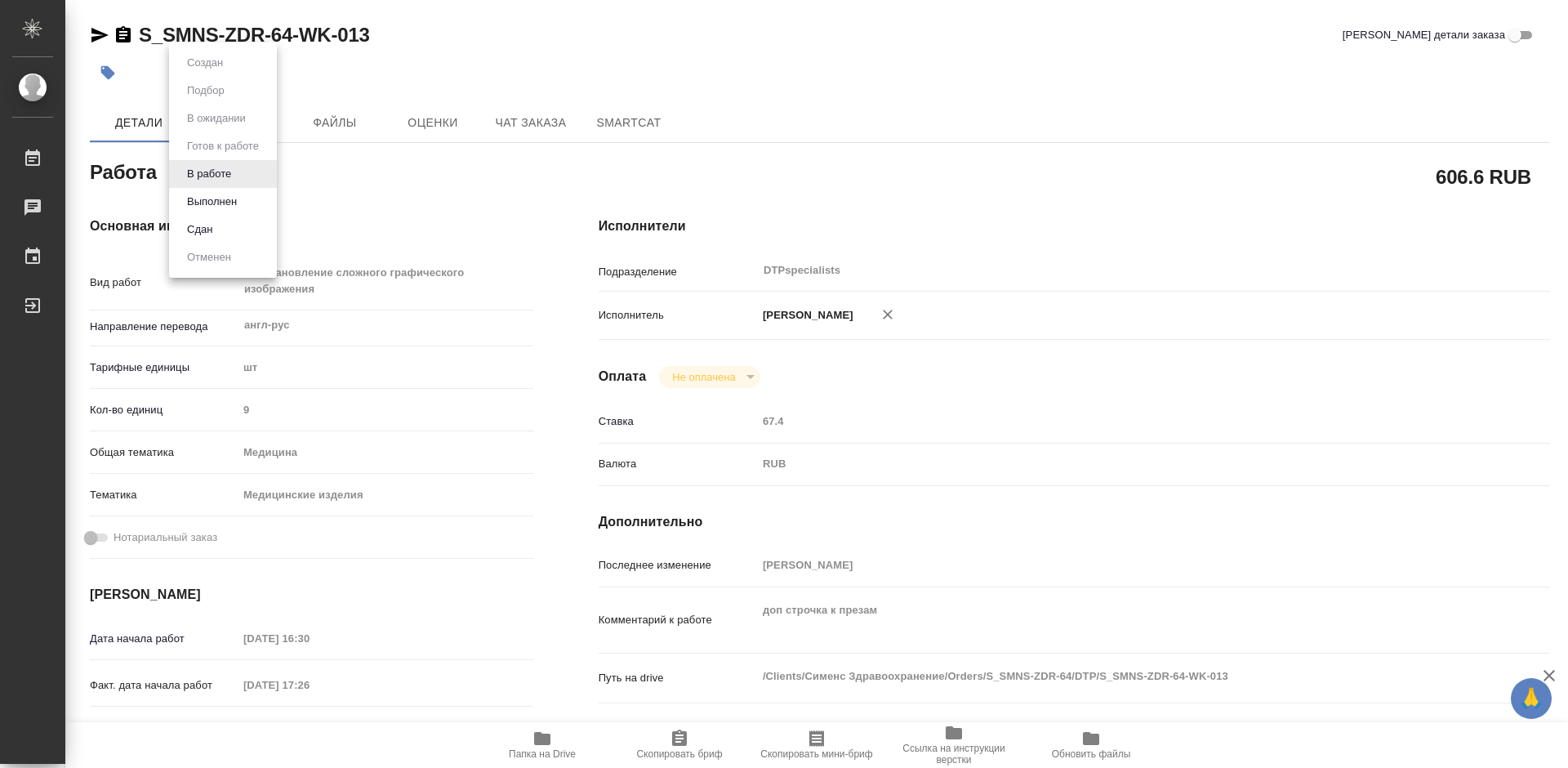
click at [229, 172] on body "🙏 .cls-1 fill:#fff; AWATERA Работы Чаты График Выйти S_SMNS-ZDR-64-WK-013 Кратк…" at bounding box center [784, 384] width 1568 height 768
click at [206, 200] on button "Выполнен" at bounding box center [212, 202] width 60 height 18
type textarea "x"
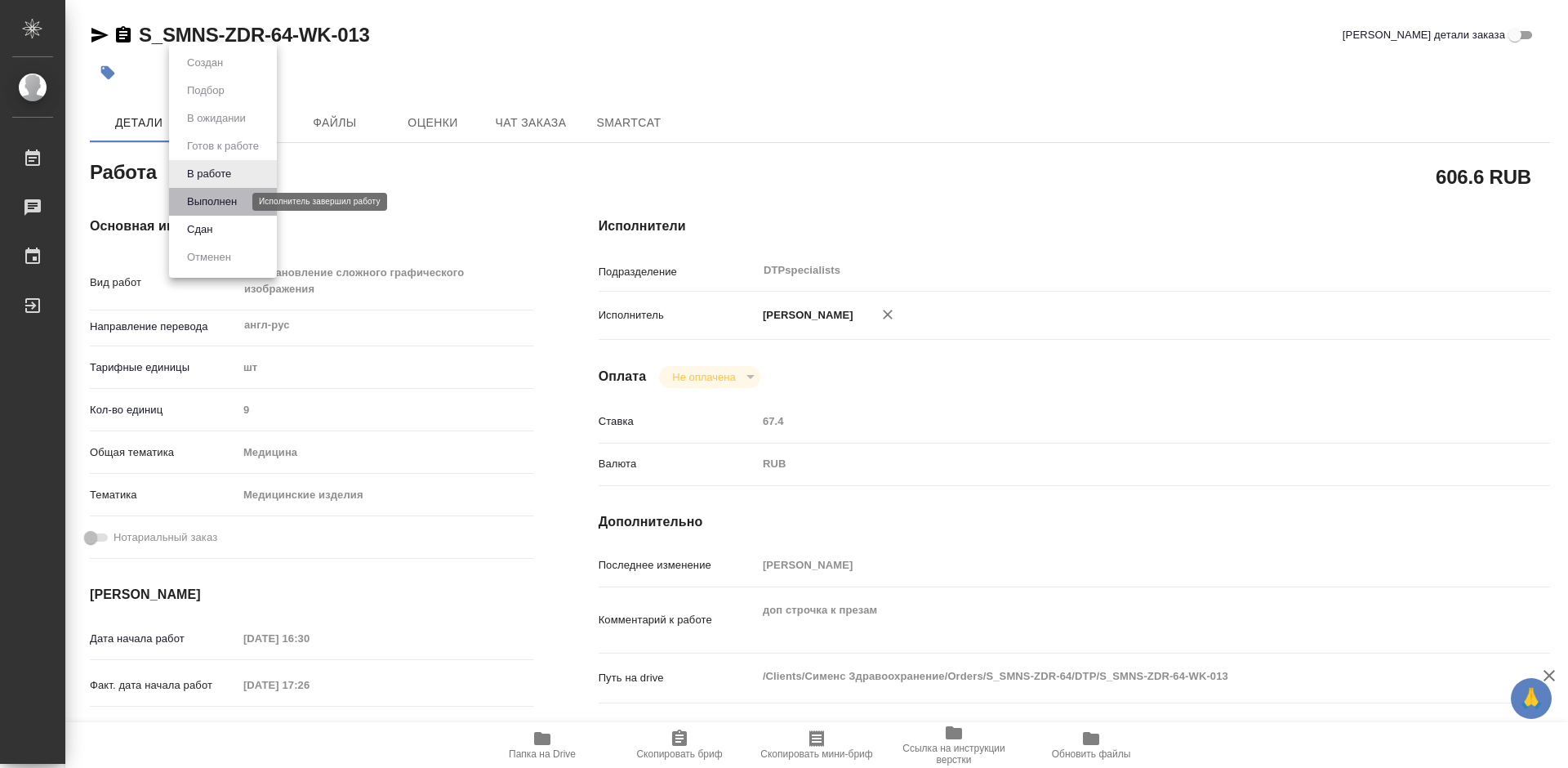
type textarea "x"
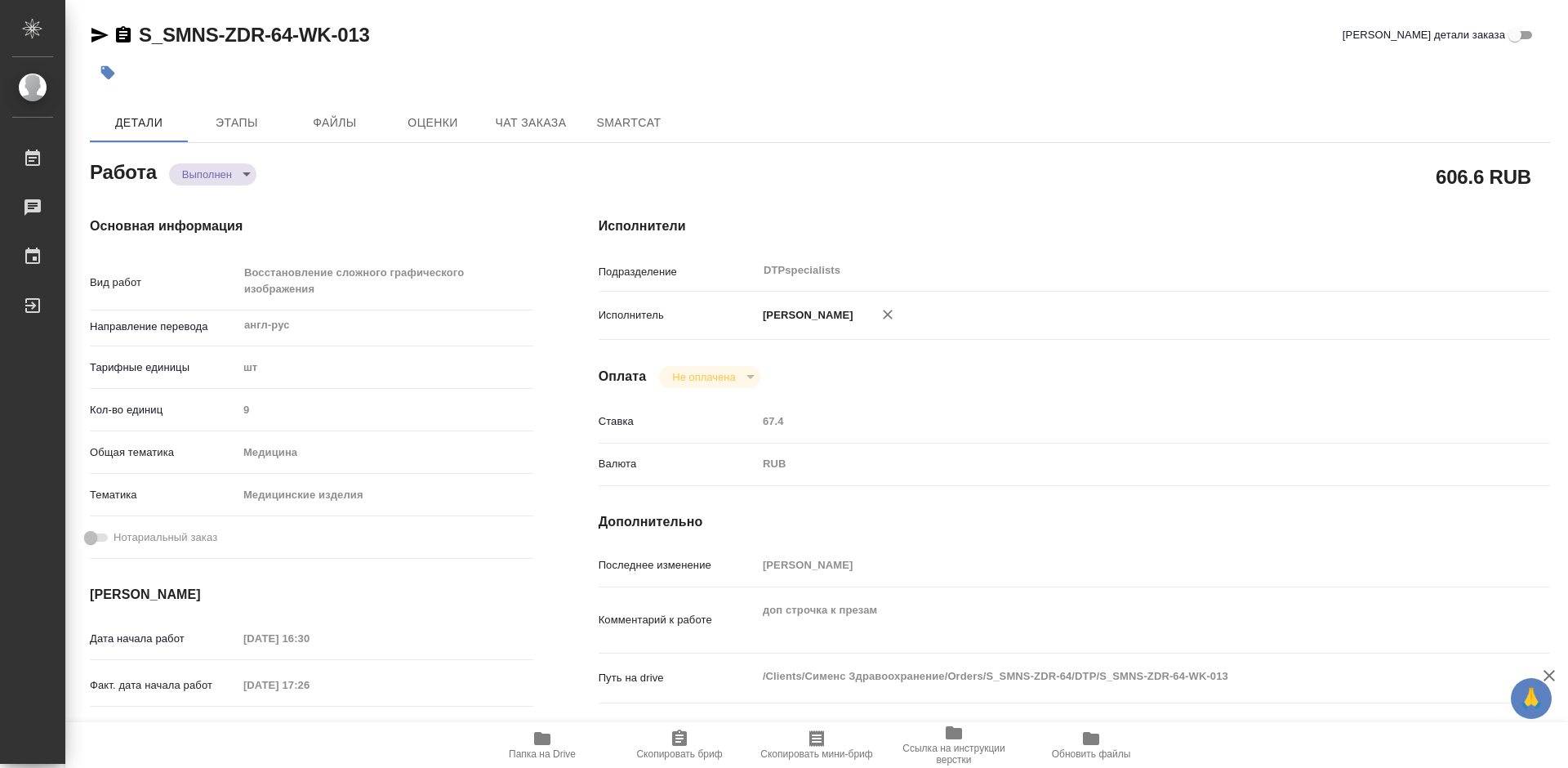
type textarea "x"
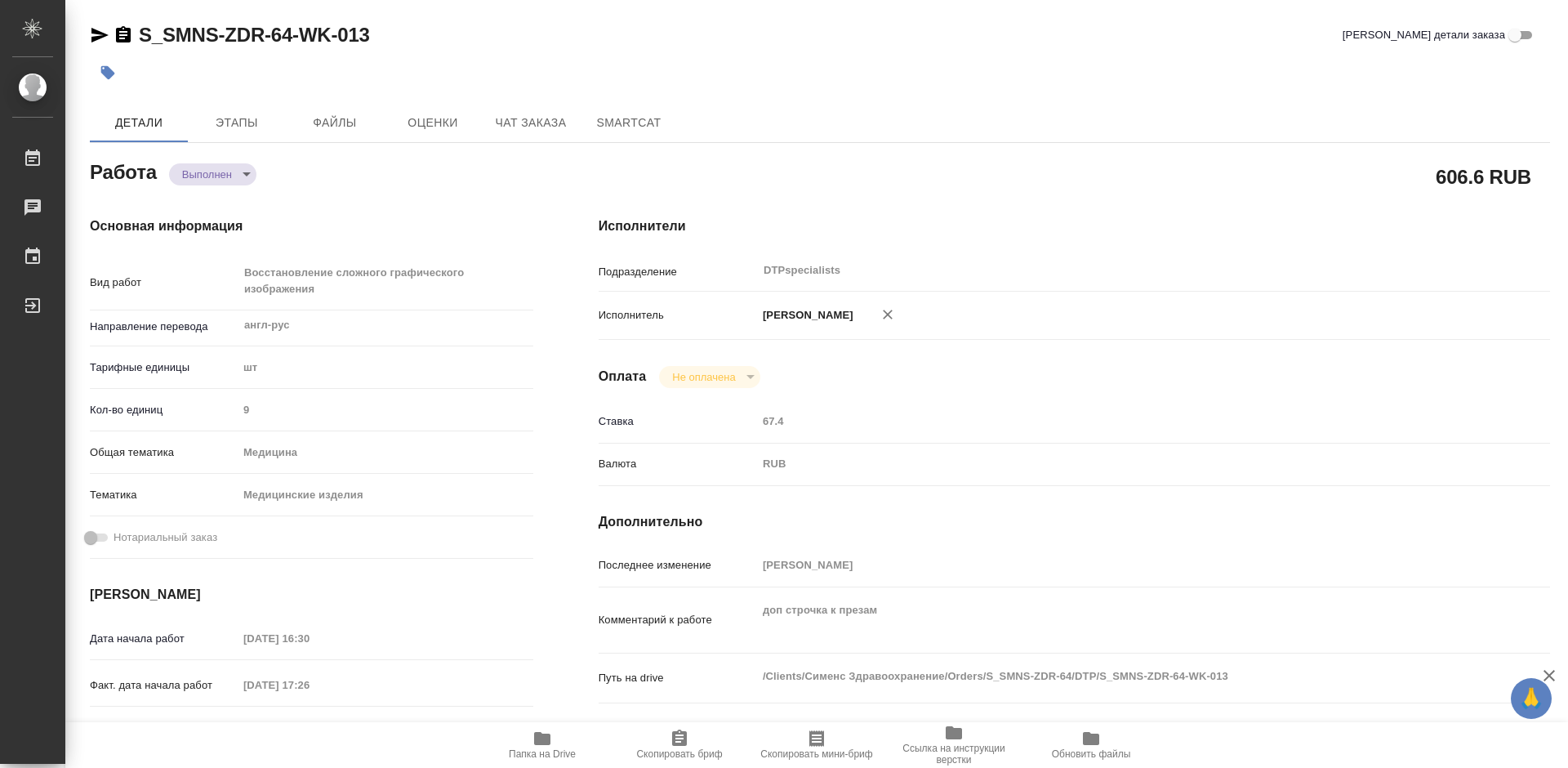
type textarea "x"
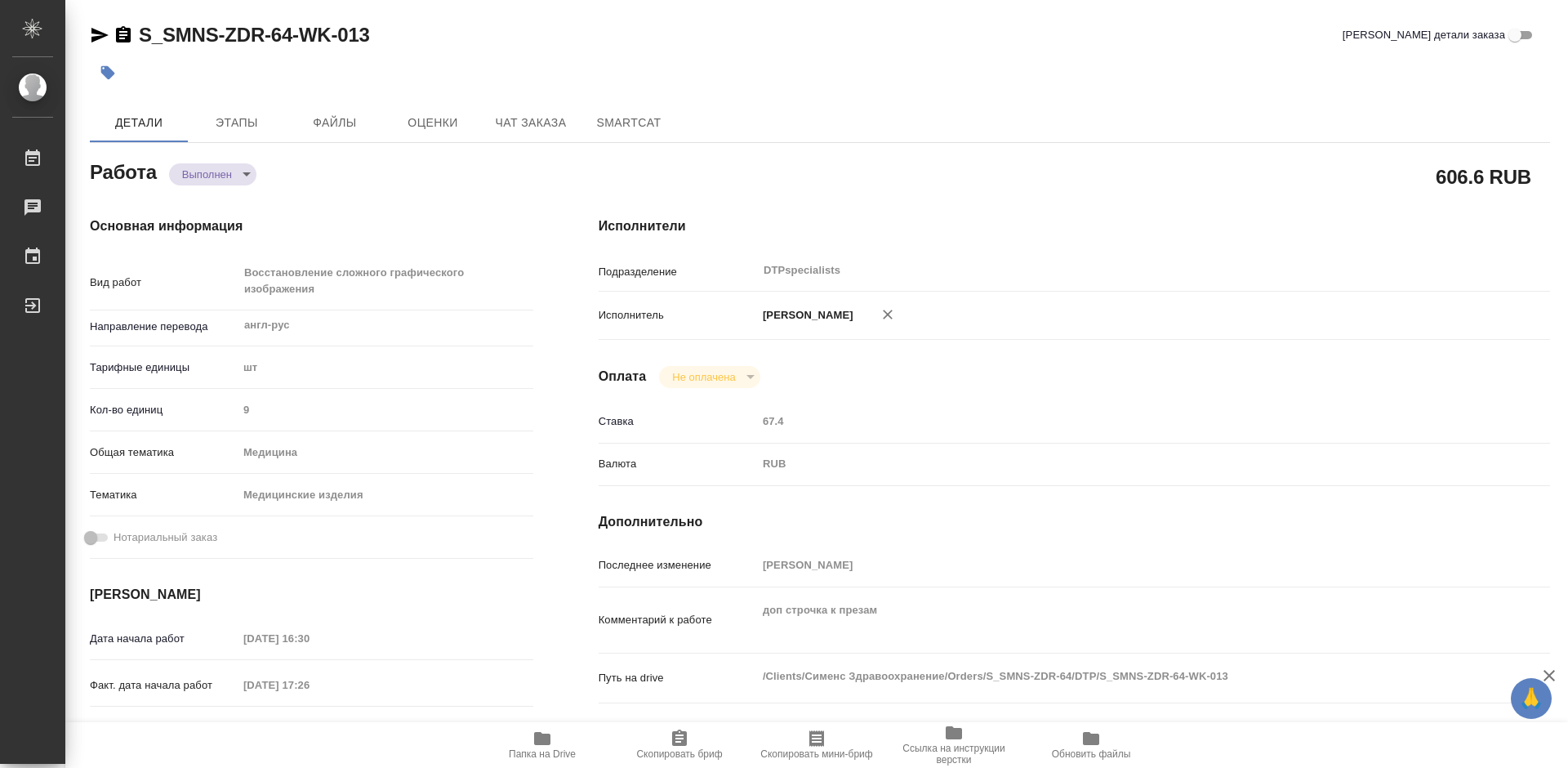
type textarea "x"
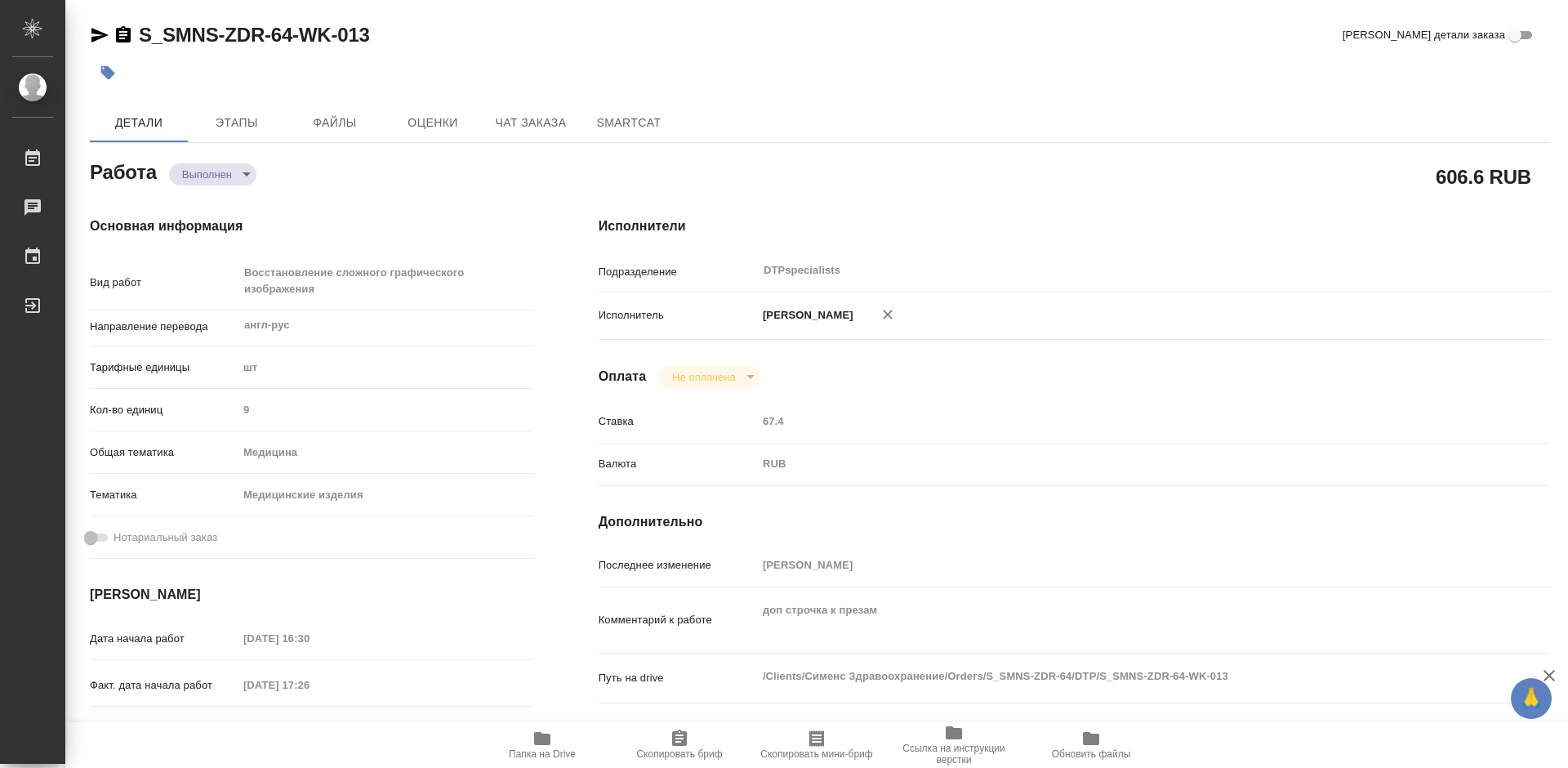
type textarea "x"
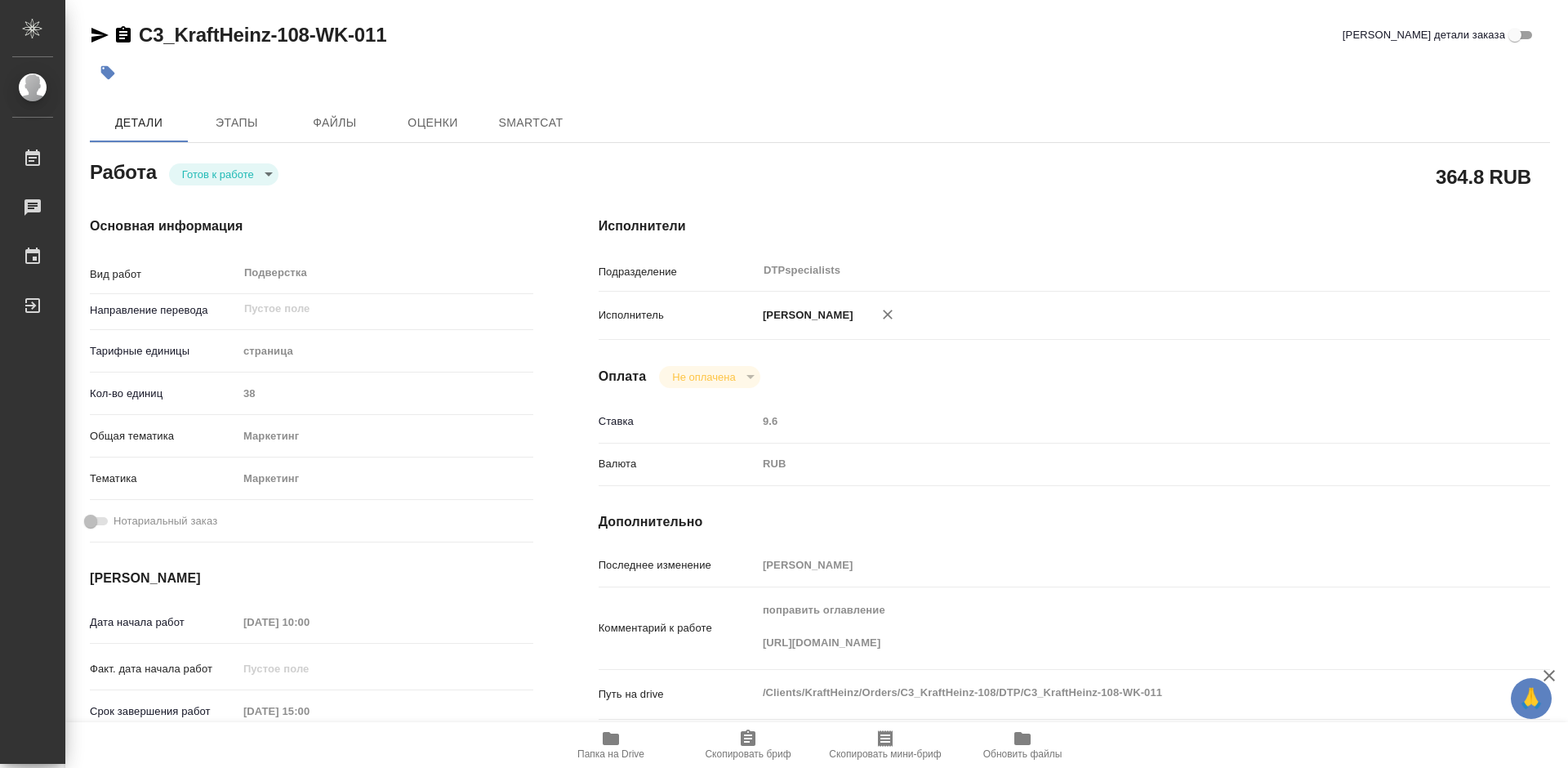
type textarea "x"
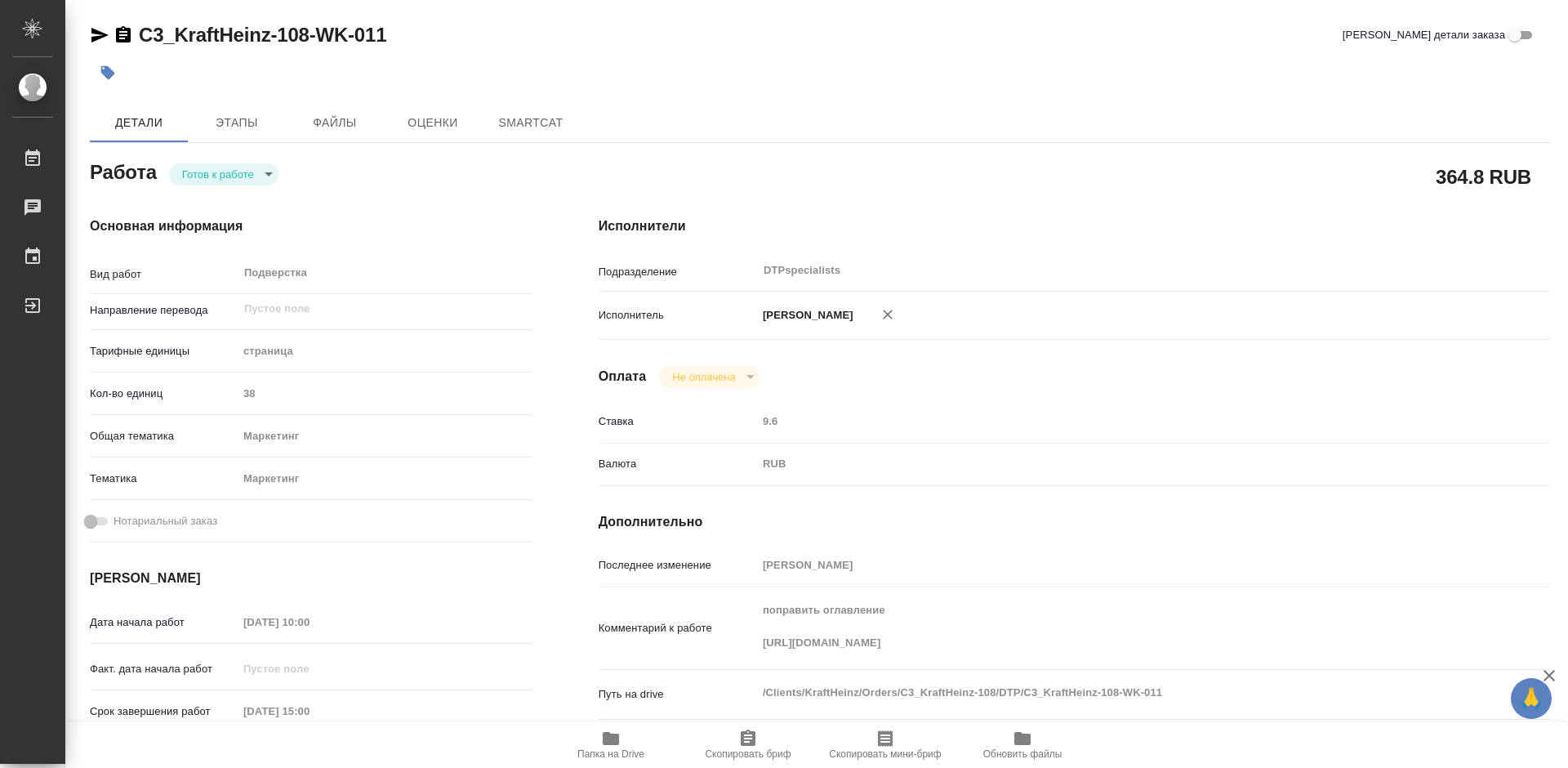
type textarea "x"
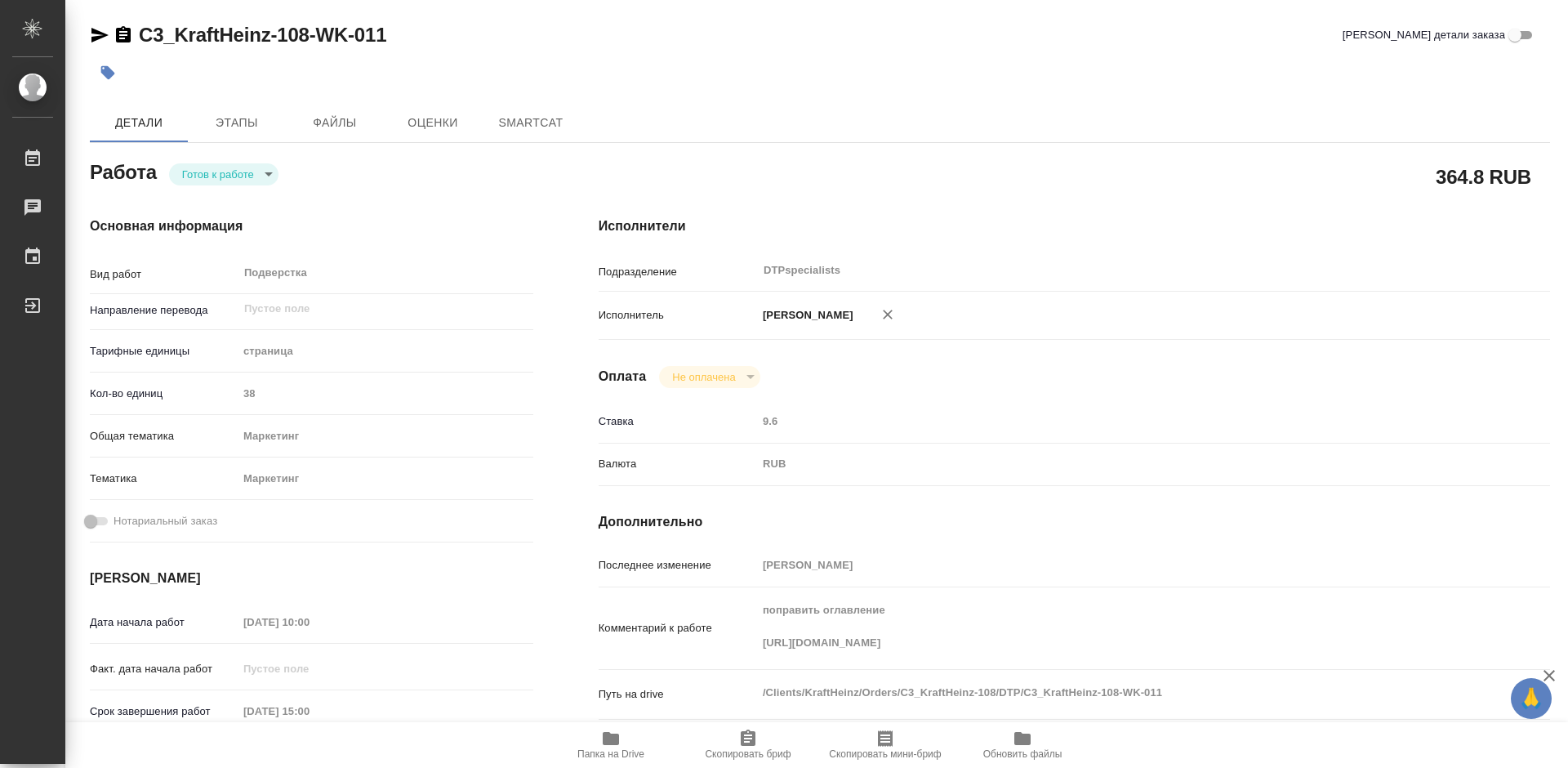
type textarea "x"
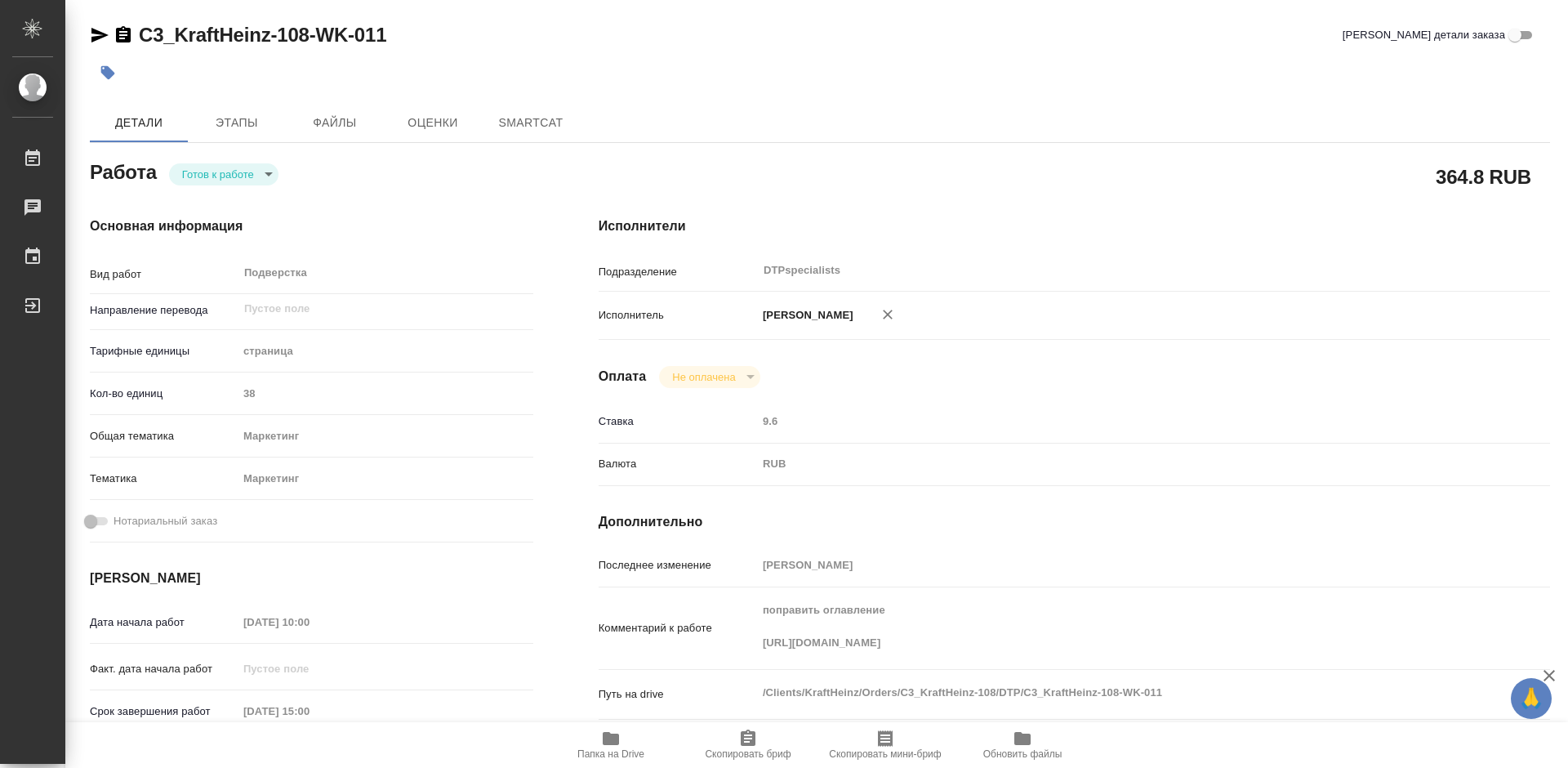
click at [246, 175] on body "🙏 .cls-1 fill:#fff; AWATERA Работы Чаты График Выйти C3_KraftHeinz-108-WK-011 К…" at bounding box center [784, 384] width 1568 height 768
type textarea "x"
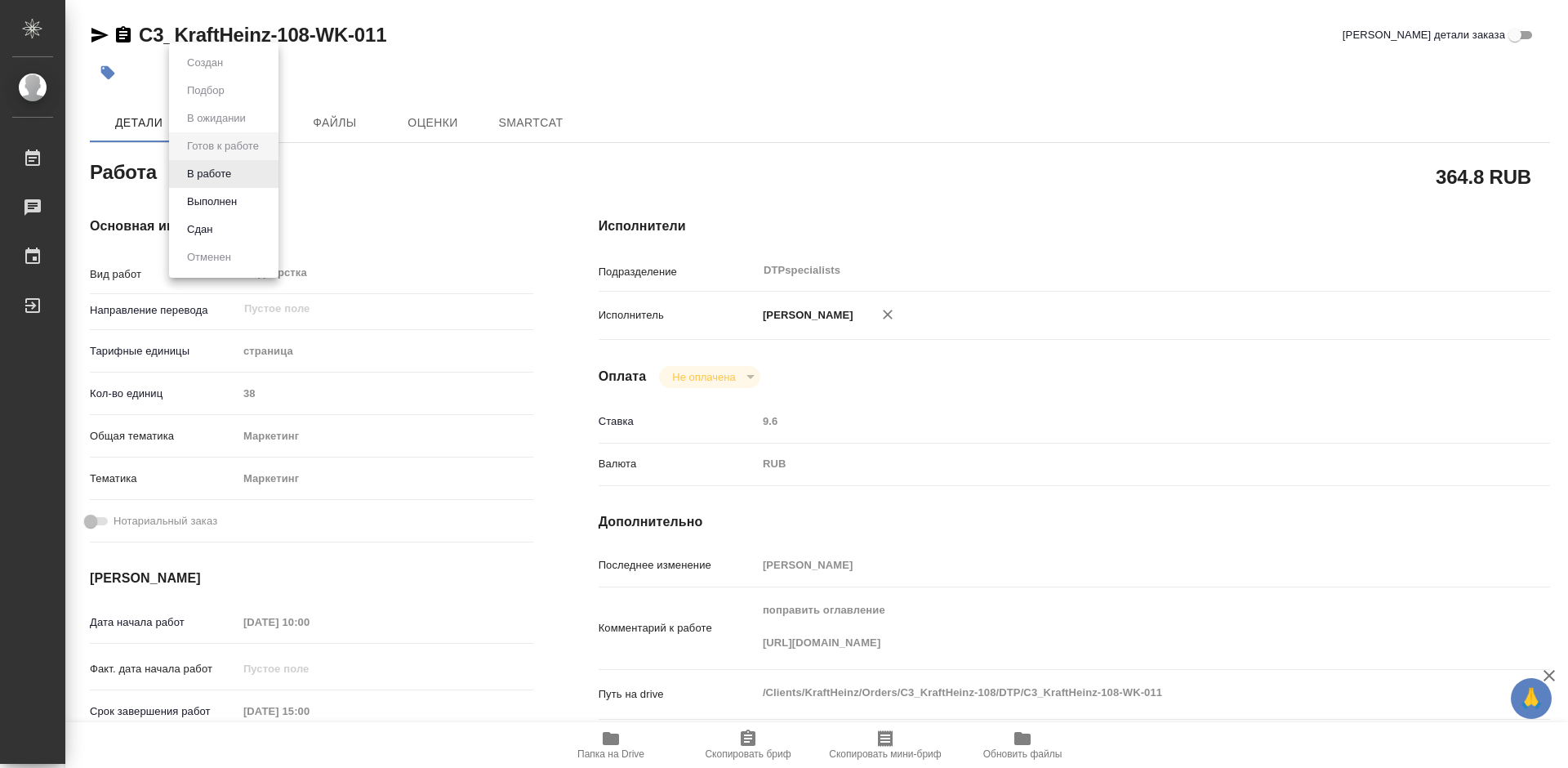
type textarea "x"
click at [215, 175] on button "В работе" at bounding box center [209, 174] width 54 height 18
type textarea "x"
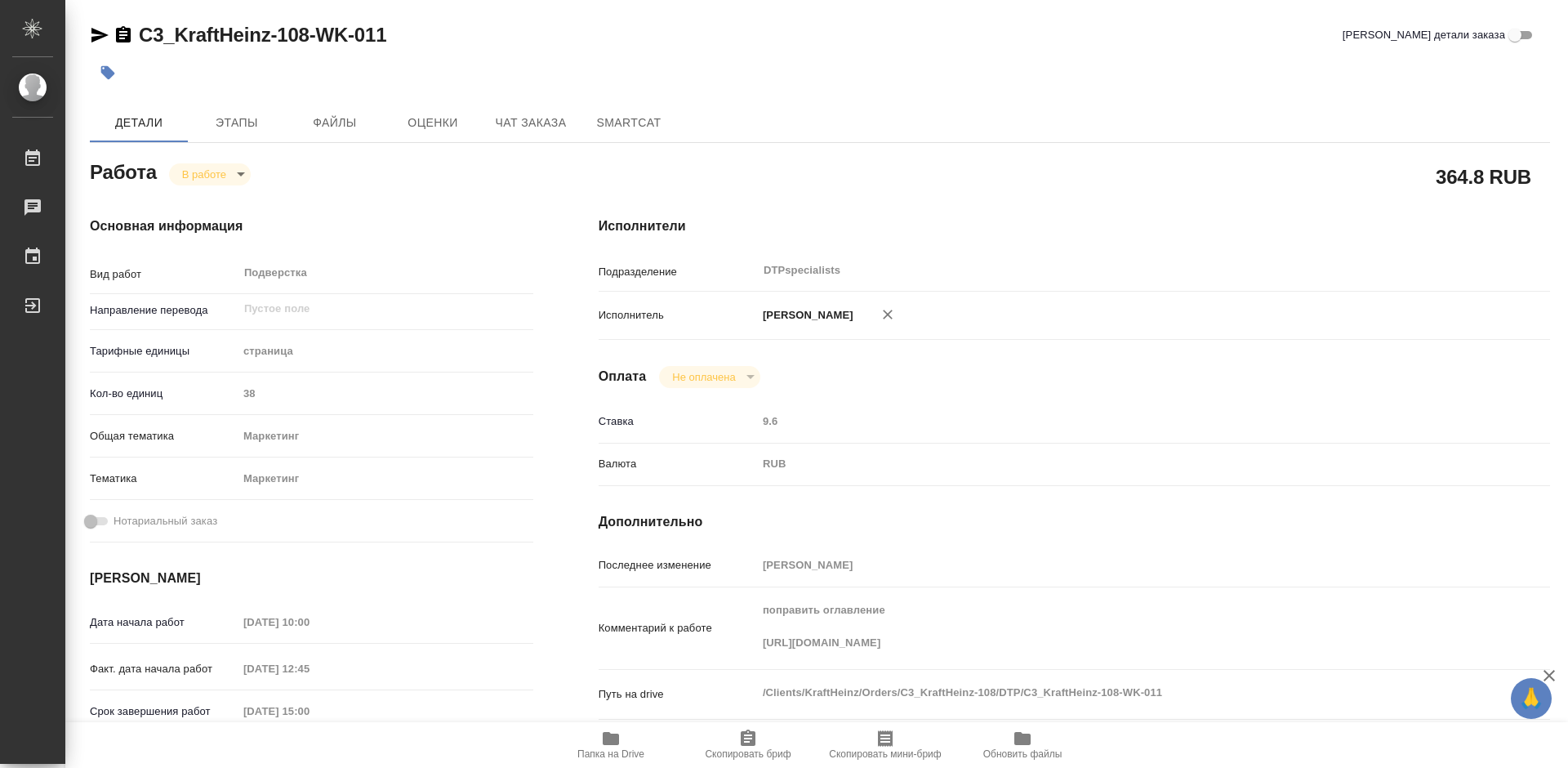
type textarea "x"
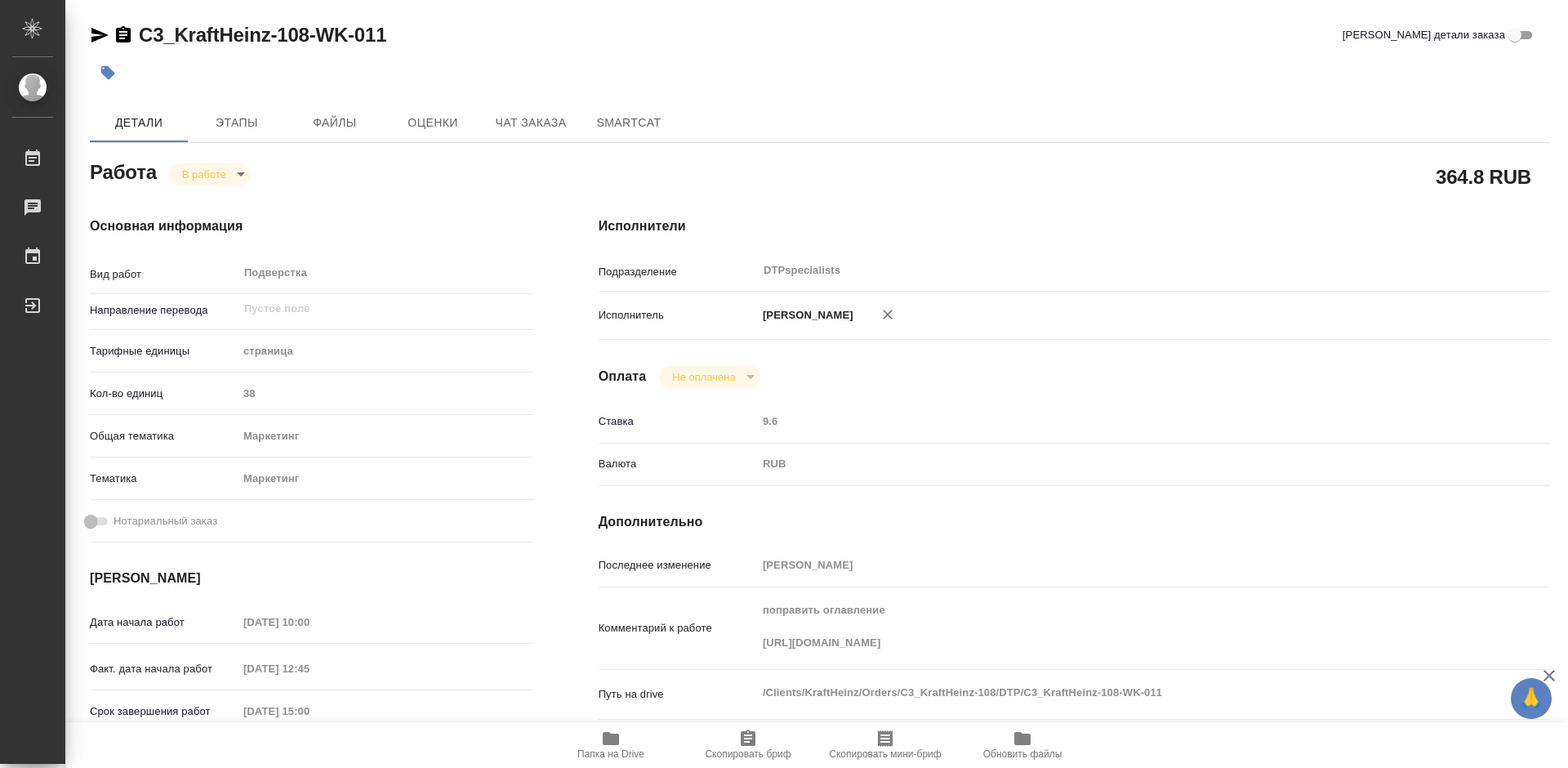
type textarea "x"
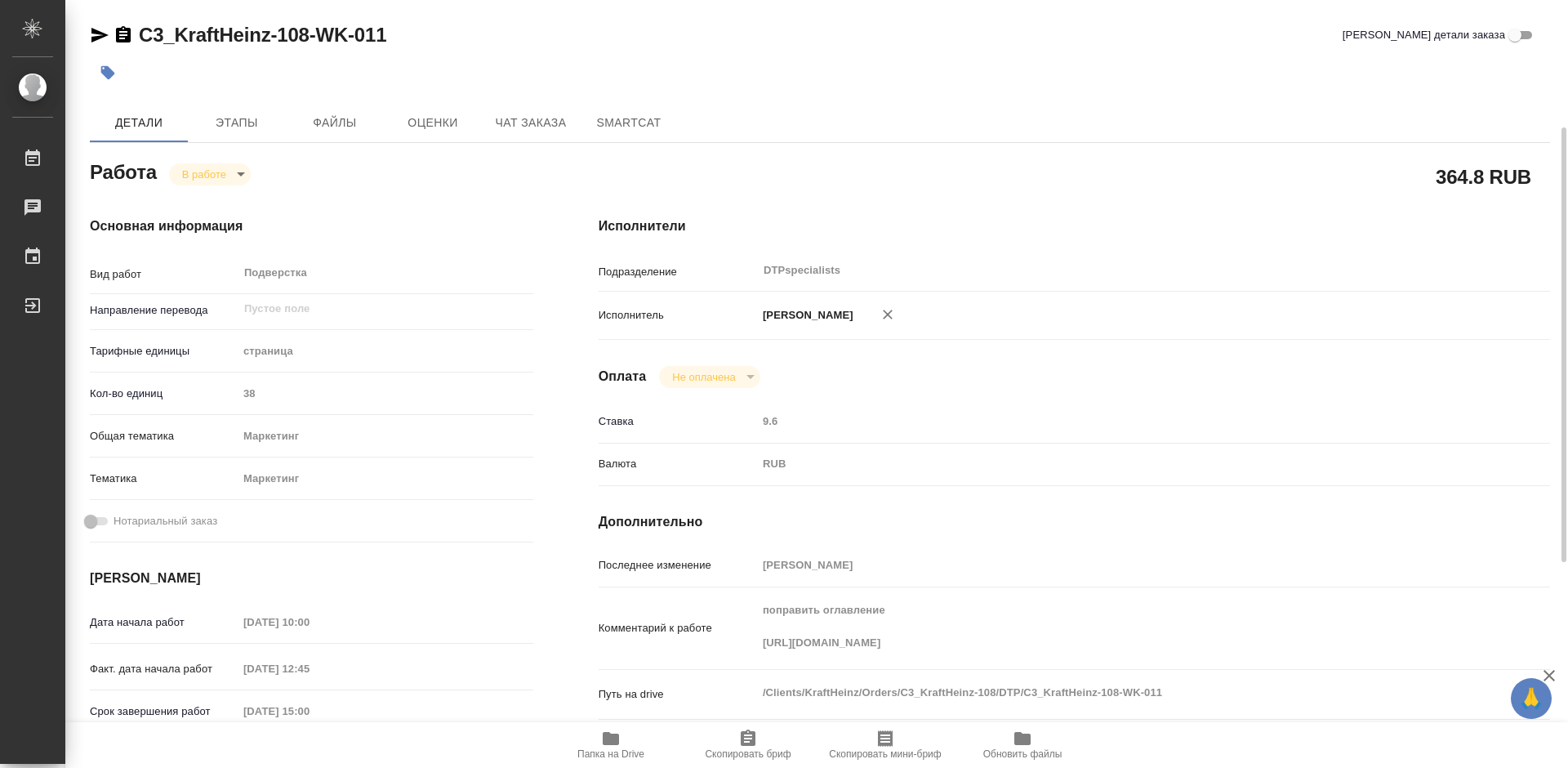
type textarea "x"
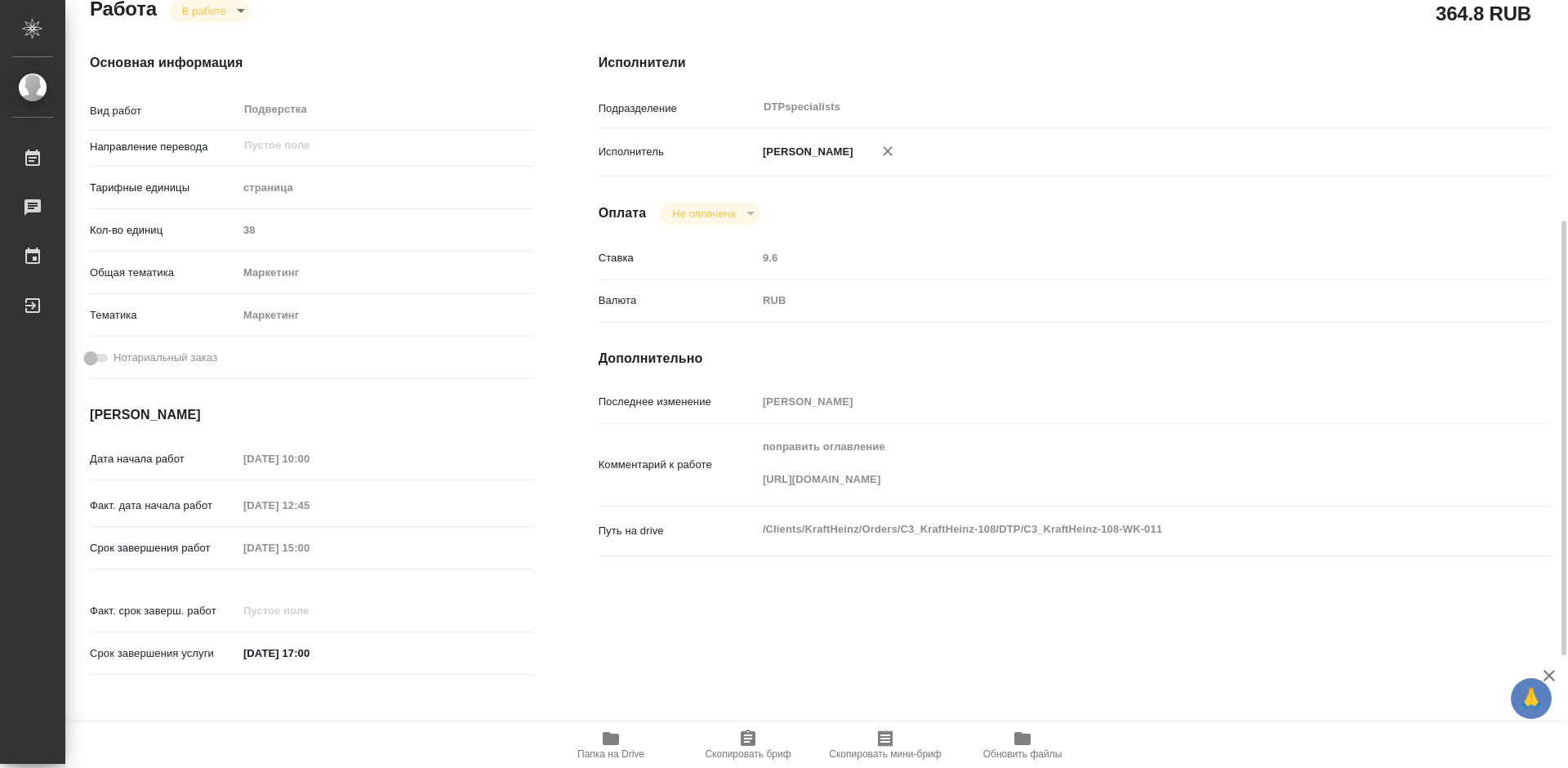
scroll to position [245, 0]
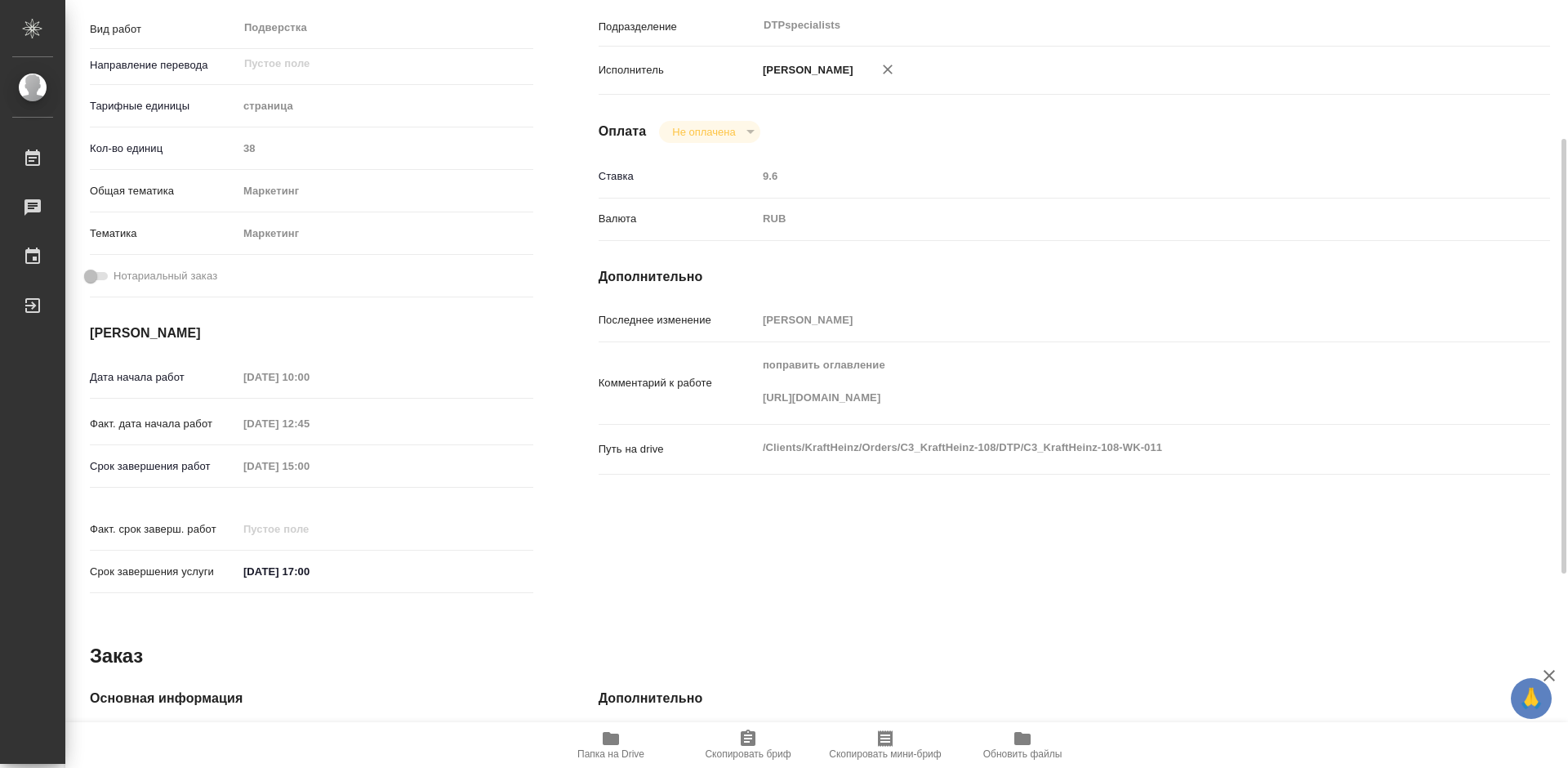
type textarea "x"
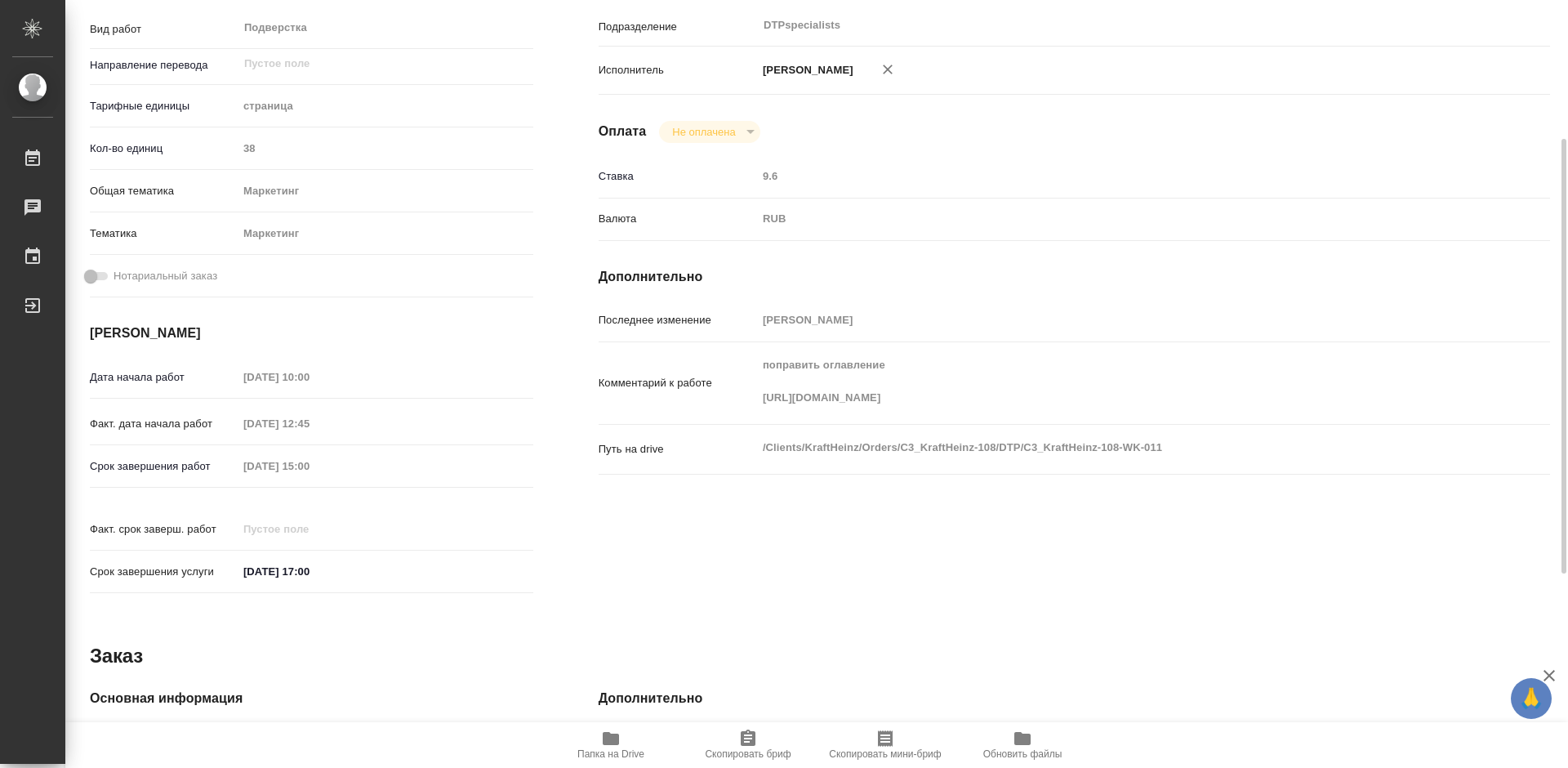
scroll to position [0, 0]
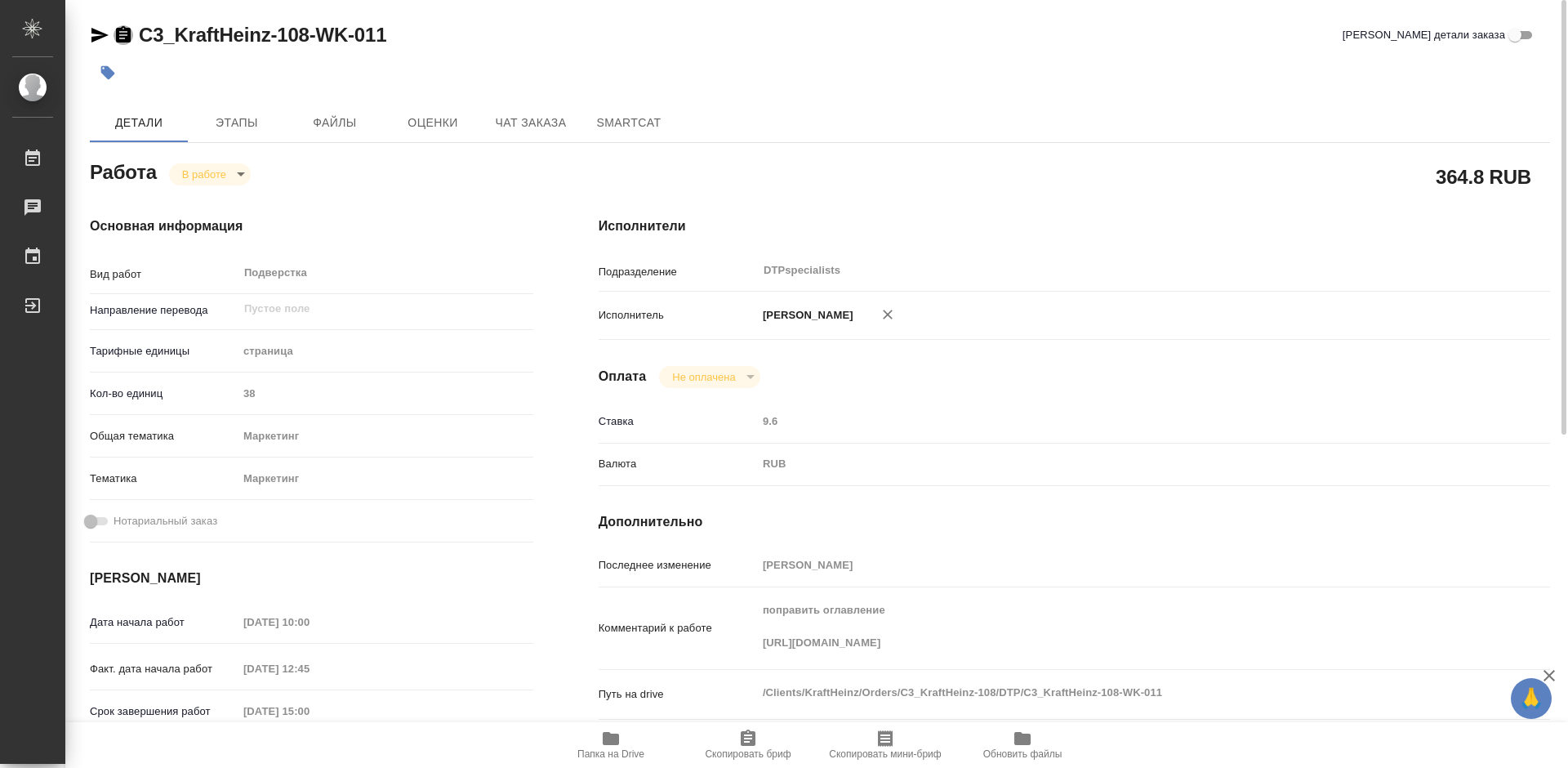
click at [124, 38] on icon "button" at bounding box center [123, 35] width 20 height 20
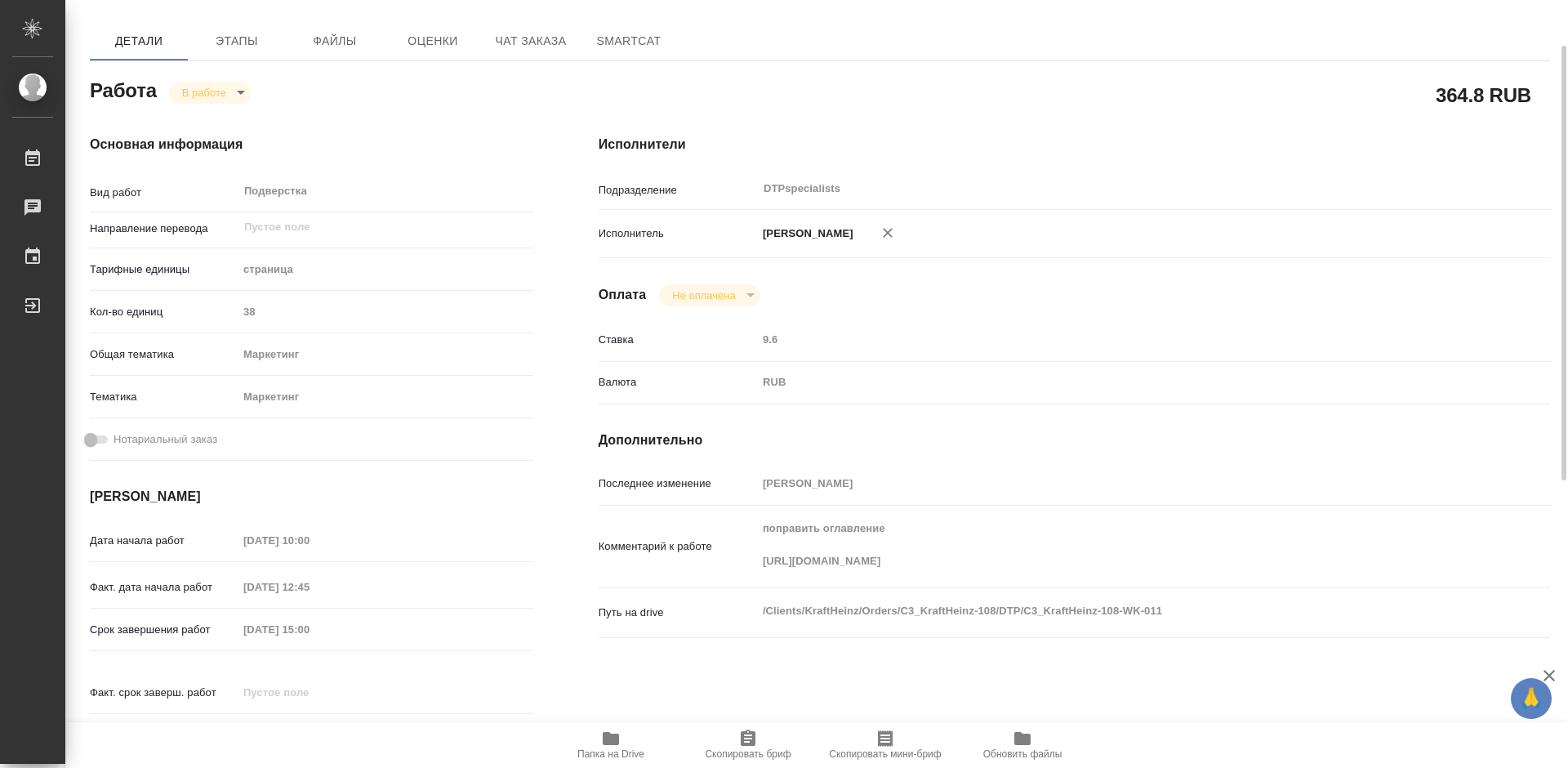
scroll to position [163, 0]
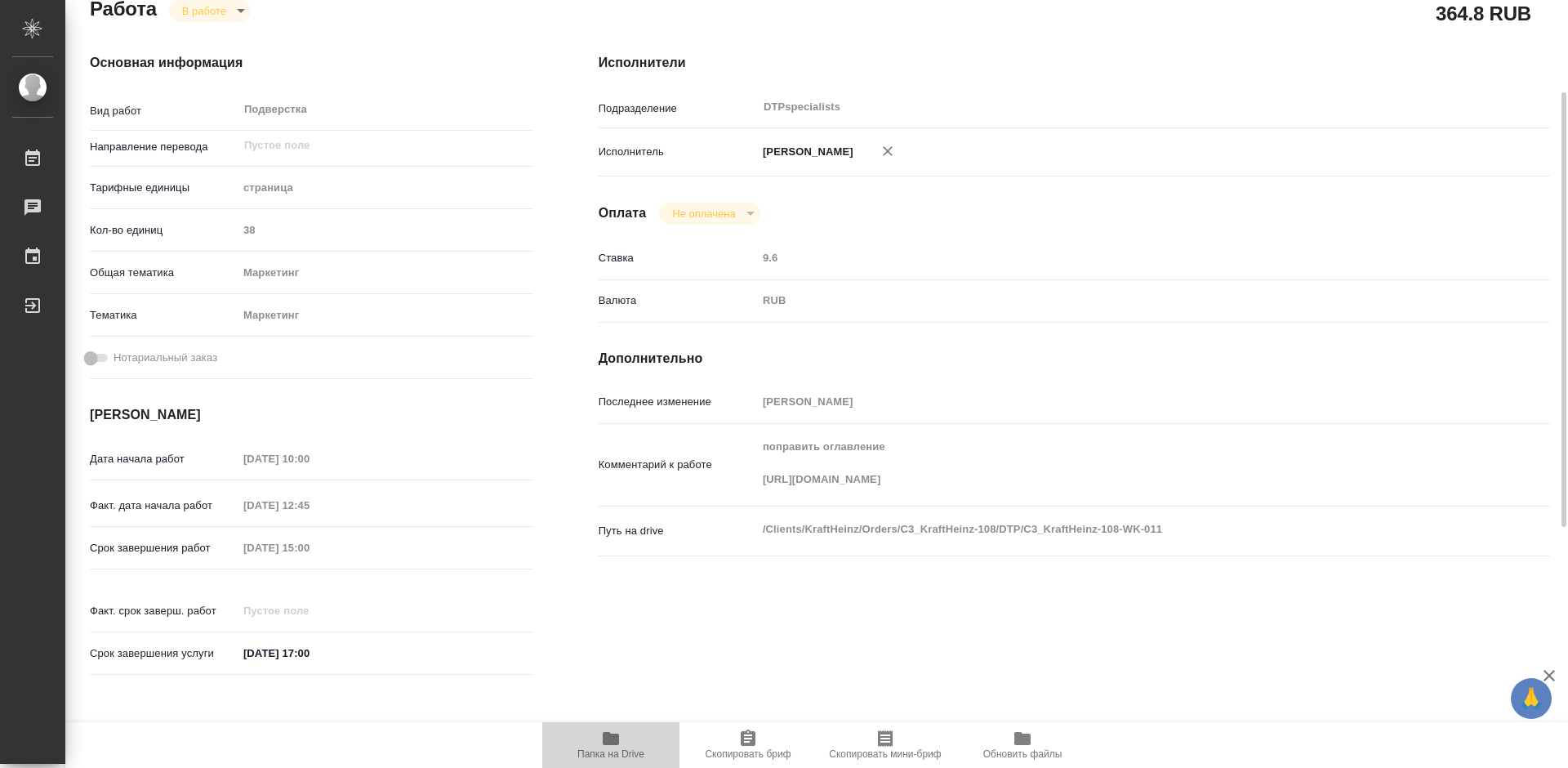
click at [605, 740] on icon "button" at bounding box center [611, 738] width 17 height 13
